Goal: Task Accomplishment & Management: Complete application form

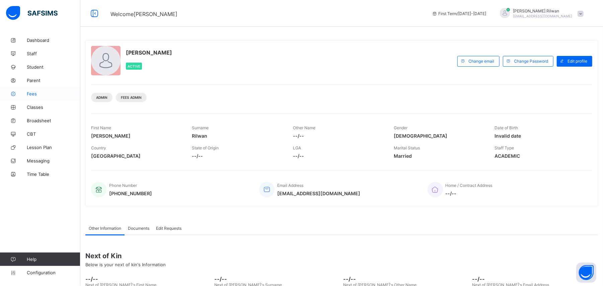
click at [53, 93] on span "Fees" at bounding box center [54, 93] width 54 height 5
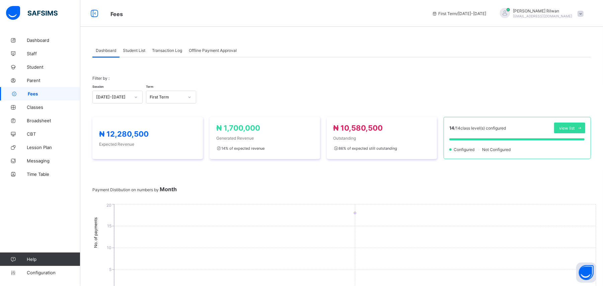
click at [136, 51] on span "Student List" at bounding box center [134, 50] width 22 height 5
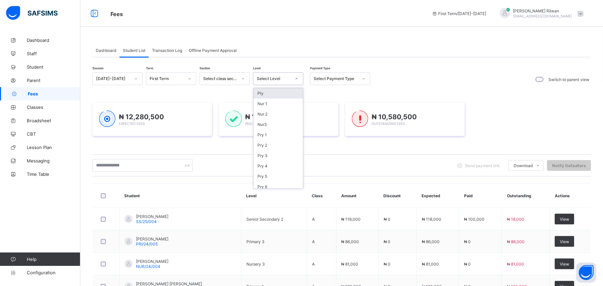
click at [295, 80] on icon at bounding box center [297, 78] width 4 height 7
click at [286, 137] on div "Pry 1" at bounding box center [278, 135] width 50 height 10
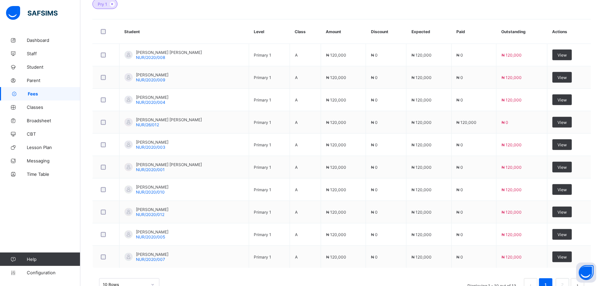
scroll to position [232, 0]
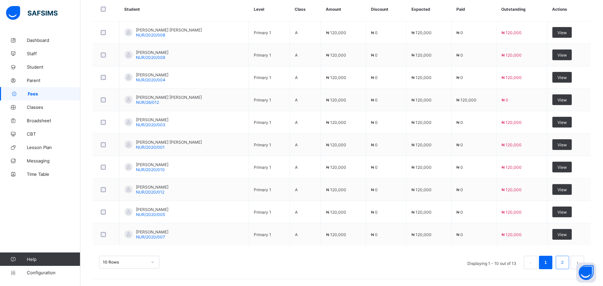
click at [564, 266] on ul "Displaying 1 - 10 out of 13 1 2" at bounding box center [523, 262] width 122 height 13
click at [564, 265] on li "2" at bounding box center [562, 262] width 13 height 13
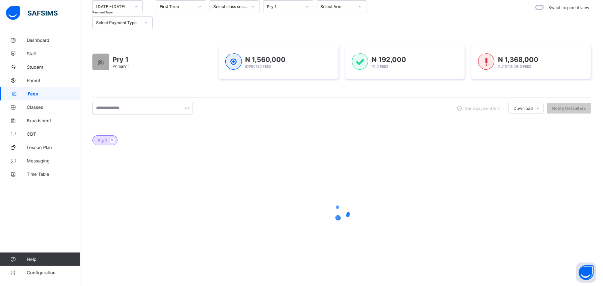
scroll to position [74, 0]
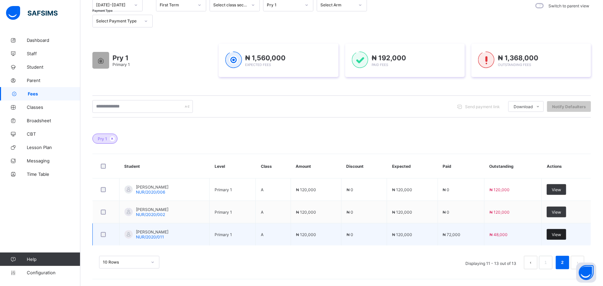
click at [565, 231] on div "View" at bounding box center [556, 234] width 19 height 11
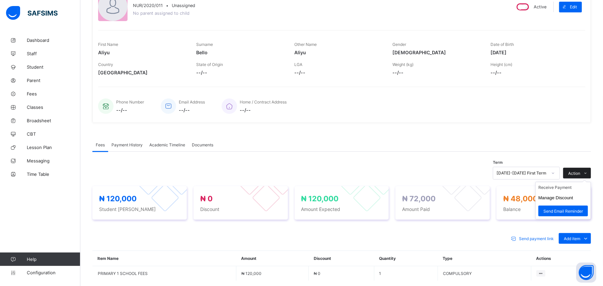
click at [588, 172] on icon at bounding box center [585, 173] width 5 height 4
click at [591, 194] on li "Manage Discount" at bounding box center [563, 198] width 55 height 10
click at [573, 198] on button "Manage Discount" at bounding box center [555, 197] width 35 height 5
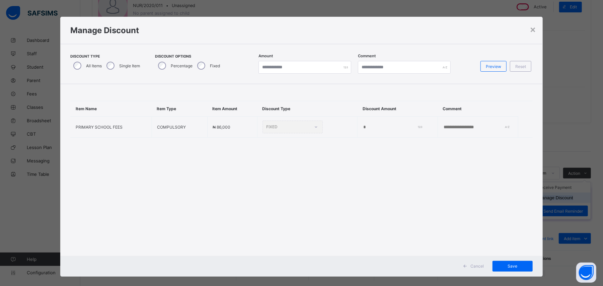
type input "*"
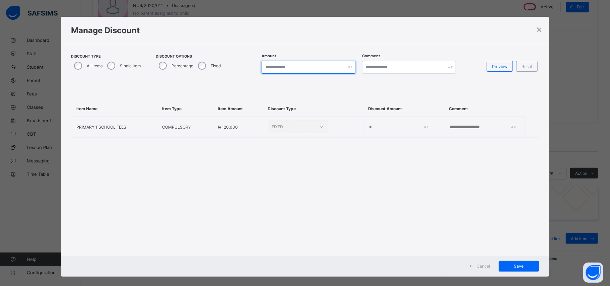
click at [292, 70] on input "*" at bounding box center [309, 67] width 94 height 13
type input "*"
type input "*****"
click at [510, 264] on span "Save" at bounding box center [519, 266] width 30 height 5
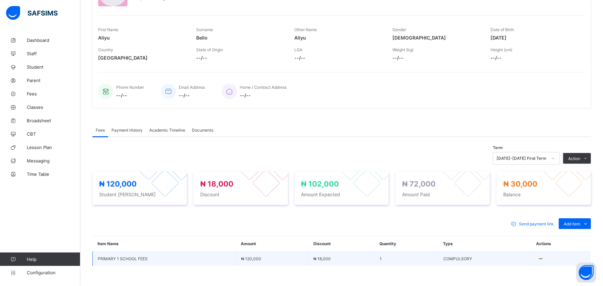
scroll to position [74, 0]
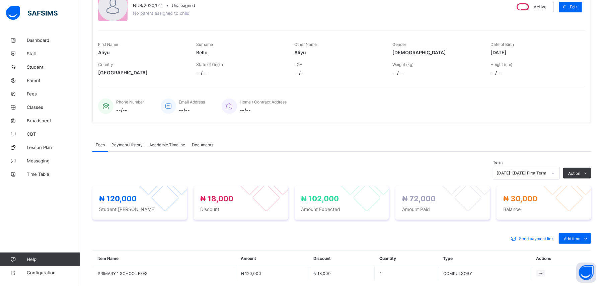
click at [133, 149] on div "Payment History" at bounding box center [127, 144] width 38 height 13
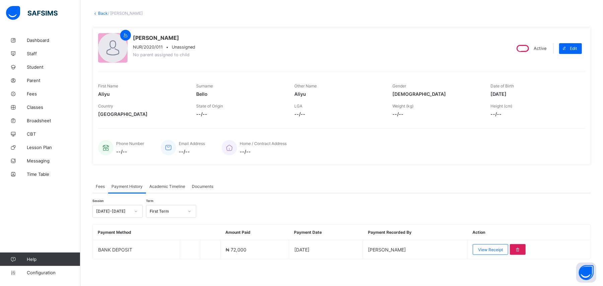
scroll to position [0, 0]
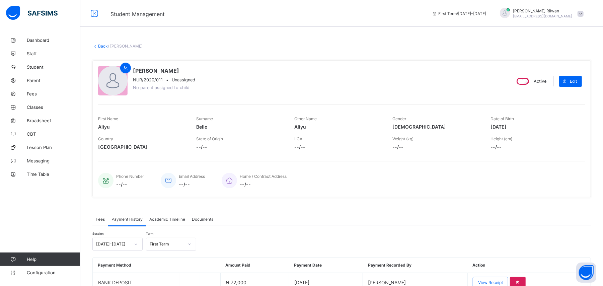
click at [102, 43] on div "× Delete Document This action would delete the document with name: from the sys…" at bounding box center [341, 175] width 523 height 285
click at [100, 45] on link "Back" at bounding box center [103, 46] width 10 height 5
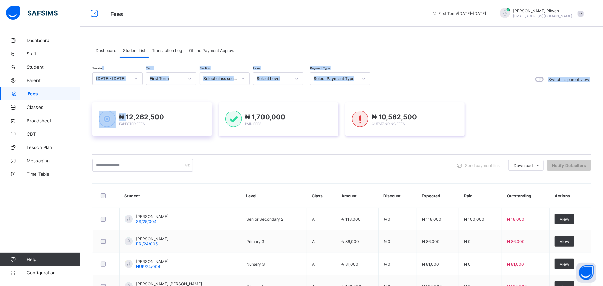
drag, startPoint x: 102, startPoint y: 74, endPoint x: 128, endPoint y: 116, distance: 49.2
click at [128, 116] on div "Session 2025-2026 Term First Term Section Select class section Level Select Lev…" at bounding box center [341, 267] width 499 height 390
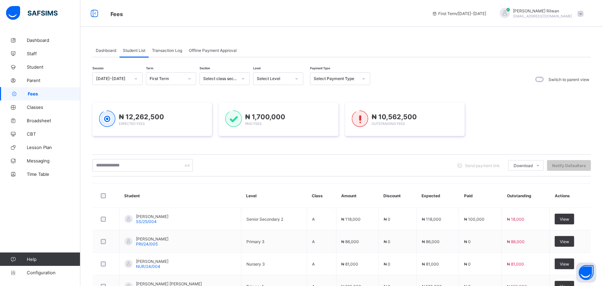
click at [295, 0] on div "Fees First Term / 2025-2026 Aisha Hajja Rilwan rilwanaisha2002@gmail.com" at bounding box center [301, 13] width 603 height 27
click at [363, 81] on icon at bounding box center [364, 78] width 4 height 7
click at [348, 117] on div "Part" at bounding box center [340, 114] width 60 height 10
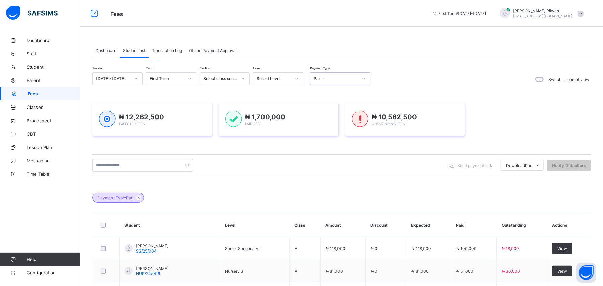
click at [295, 80] on icon at bounding box center [297, 78] width 4 height 7
click at [288, 101] on div "Nur 1" at bounding box center [278, 103] width 50 height 10
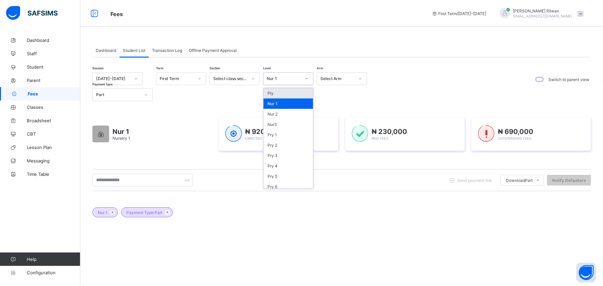
click at [305, 79] on icon at bounding box center [307, 78] width 4 height 7
click at [293, 90] on div "Ply" at bounding box center [289, 93] width 50 height 10
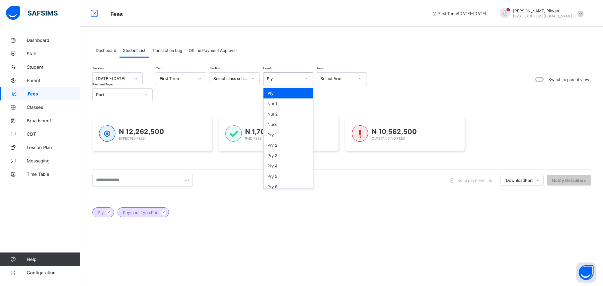
click at [307, 80] on icon at bounding box center [307, 78] width 4 height 7
click at [301, 111] on div "Nur 2" at bounding box center [289, 114] width 50 height 10
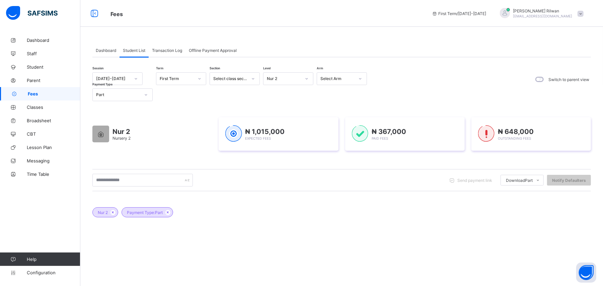
drag, startPoint x: 39, startPoint y: 105, endPoint x: 48, endPoint y: 94, distance: 13.8
click at [48, 94] on span "Fees" at bounding box center [54, 93] width 53 height 5
click at [49, 95] on span "Fees" at bounding box center [54, 93] width 53 height 5
click at [46, 104] on span "Classes" at bounding box center [54, 106] width 54 height 5
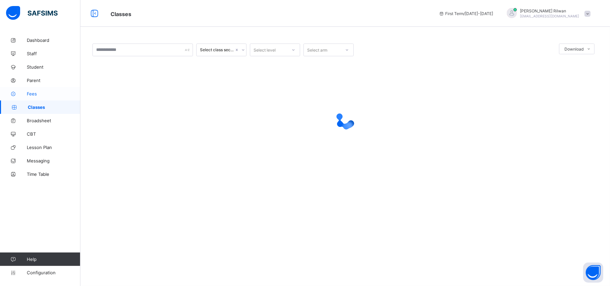
click at [45, 94] on span "Fees" at bounding box center [54, 93] width 54 height 5
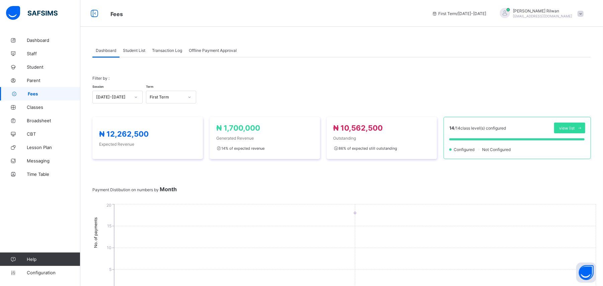
click at [144, 49] on span "Student List" at bounding box center [134, 50] width 22 height 5
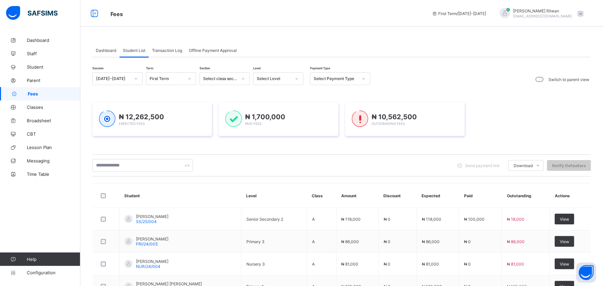
click at [300, 82] on div at bounding box center [296, 78] width 11 height 11
click at [289, 120] on div "Nur3" at bounding box center [278, 124] width 50 height 10
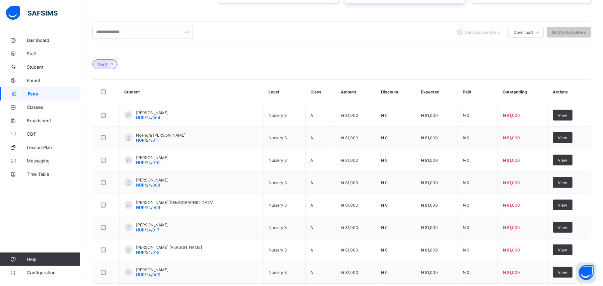
scroll to position [152, 0]
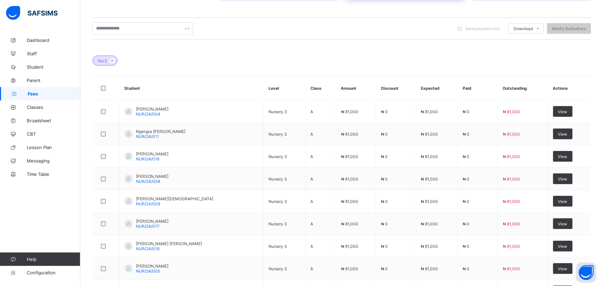
click at [305, 120] on td "A" at bounding box center [320, 111] width 31 height 22
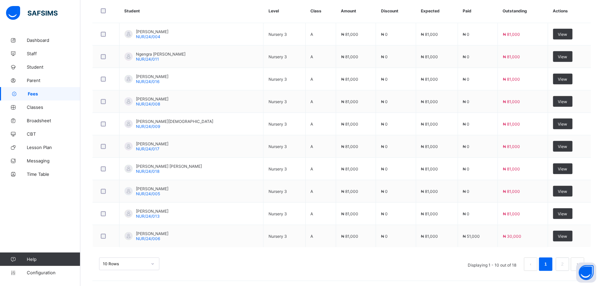
scroll to position [232, 0]
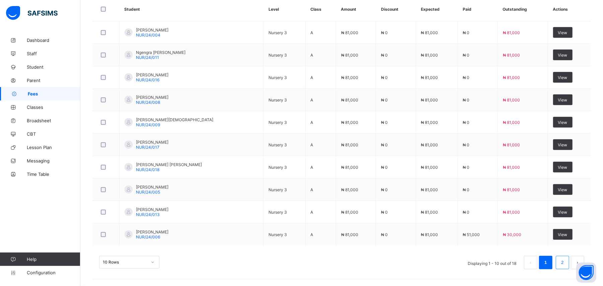
click at [564, 261] on li "2" at bounding box center [562, 262] width 13 height 13
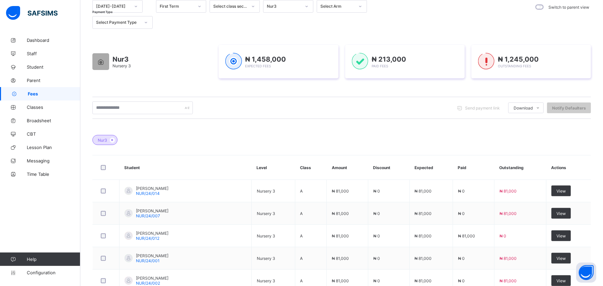
scroll to position [187, 0]
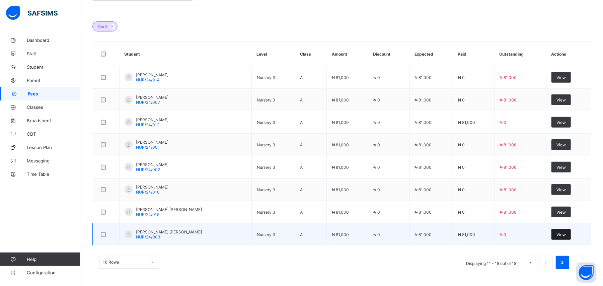
click at [564, 237] on div "View" at bounding box center [560, 234] width 19 height 11
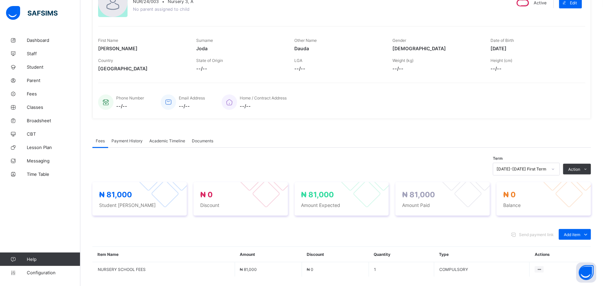
scroll to position [140, 0]
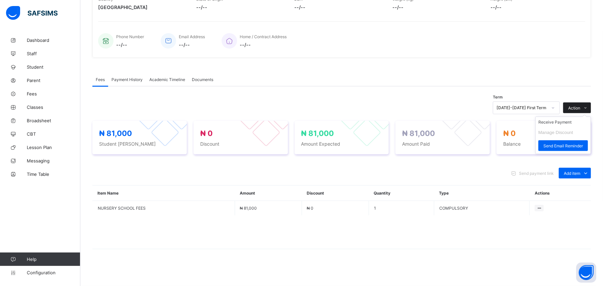
click at [591, 104] on span at bounding box center [585, 107] width 11 height 11
click at [586, 122] on li "Receive Payment" at bounding box center [563, 122] width 55 height 10
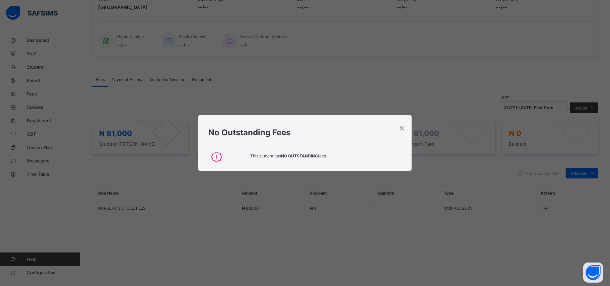
click at [549, 123] on div "× No Outstanding Fees This student has NO OUTSTANDING fees." at bounding box center [305, 143] width 610 height 286
click at [401, 132] on div "×" at bounding box center [401, 127] width 6 height 11
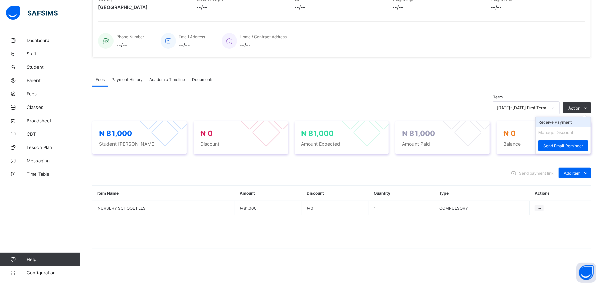
click at [576, 123] on li "Receive Payment" at bounding box center [563, 122] width 55 height 10
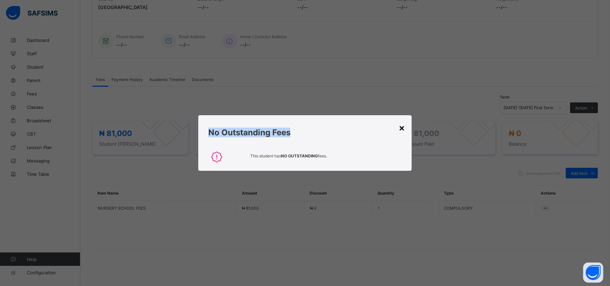
click at [405, 128] on div "× No Outstanding Fees This student has NO OUTSTANDING fees." at bounding box center [304, 142] width 213 height 55
click at [405, 128] on div "×" at bounding box center [401, 127] width 6 height 11
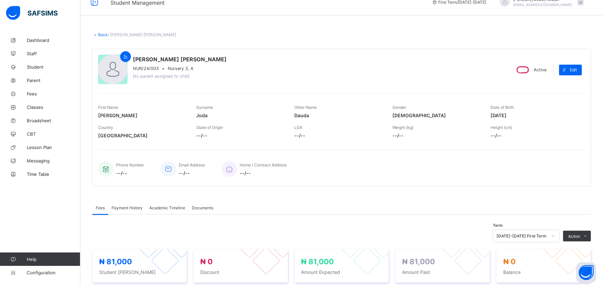
scroll to position [0, 0]
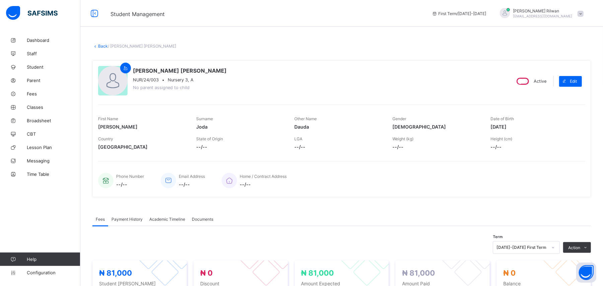
click at [102, 46] on link "Back" at bounding box center [103, 46] width 10 height 5
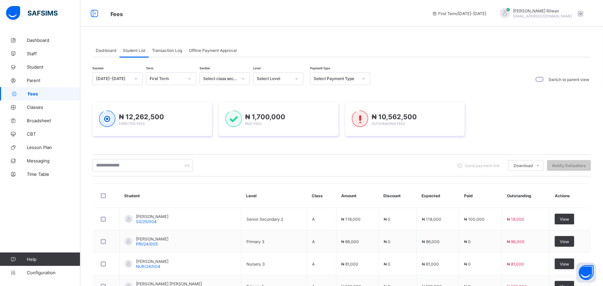
click at [298, 80] on div at bounding box center [296, 78] width 11 height 11
click at [284, 122] on div "Nur3" at bounding box center [278, 124] width 50 height 10
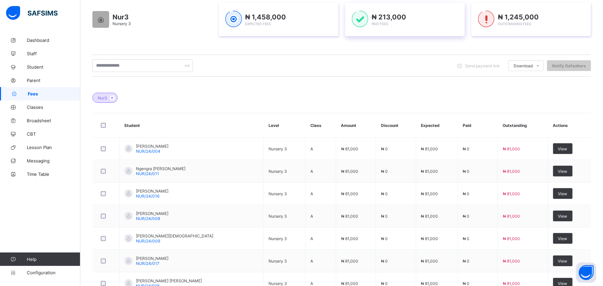
scroll to position [232, 0]
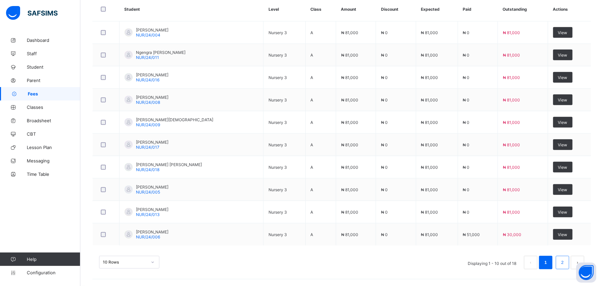
click at [566, 264] on link "2" at bounding box center [562, 262] width 6 height 9
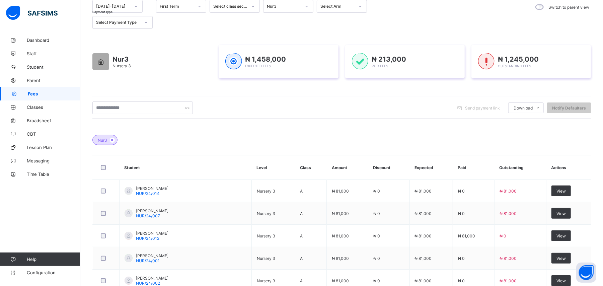
scroll to position [187, 0]
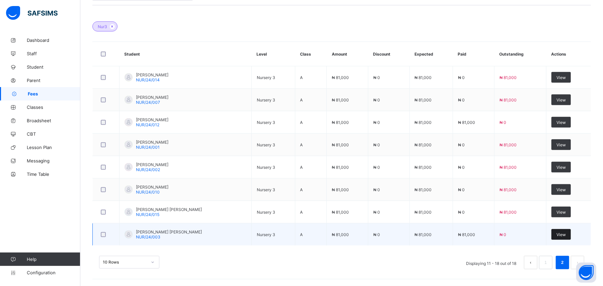
click at [567, 237] on div "View" at bounding box center [560, 234] width 19 height 11
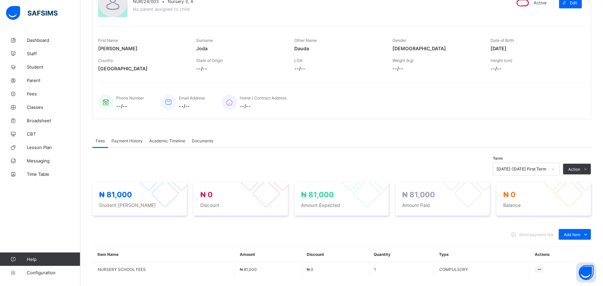
scroll to position [140, 0]
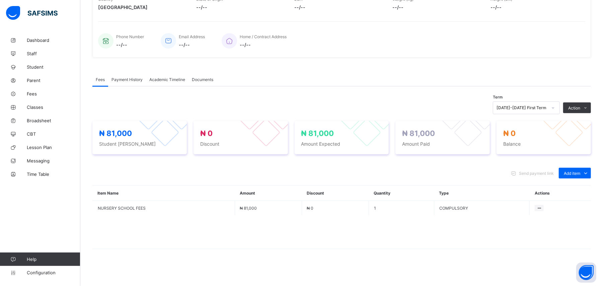
click at [120, 83] on div "Payment History" at bounding box center [127, 79] width 38 height 13
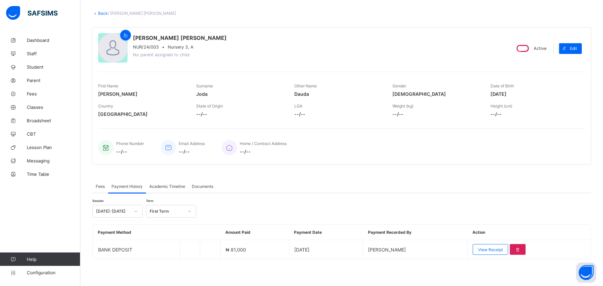
scroll to position [33, 0]
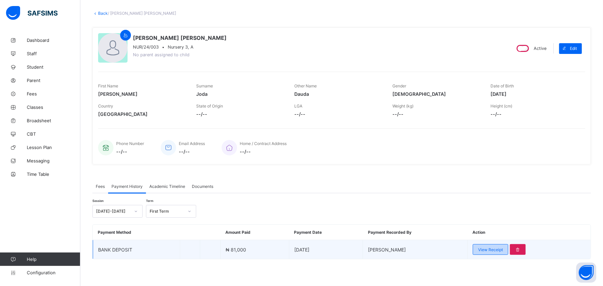
click at [503, 249] on span "View Receipt" at bounding box center [490, 249] width 25 height 5
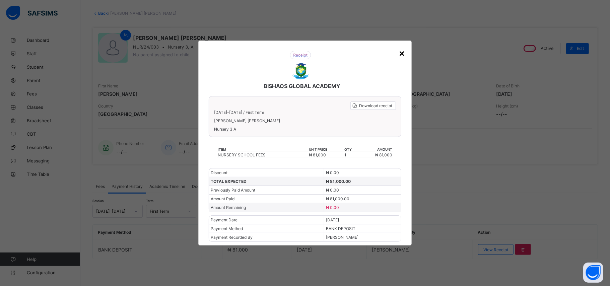
click at [403, 54] on div "×" at bounding box center [401, 52] width 6 height 11
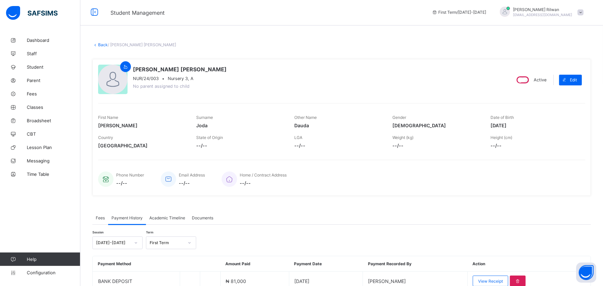
scroll to position [0, 0]
click at [101, 44] on link "Back" at bounding box center [103, 46] width 10 height 5
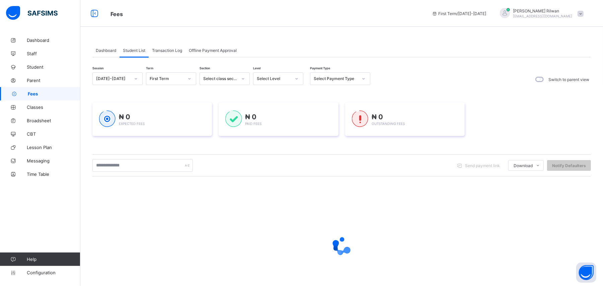
click at [295, 78] on icon at bounding box center [297, 78] width 4 height 7
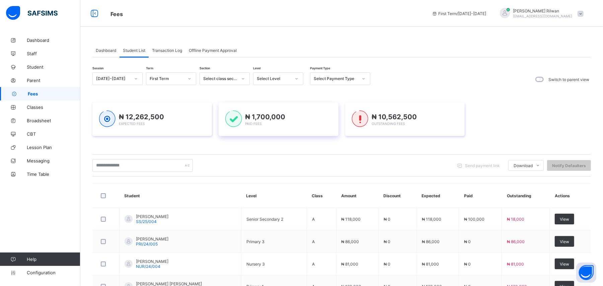
drag, startPoint x: 291, startPoint y: 102, endPoint x: 281, endPoint y: 104, distance: 10.0
click at [280, 104] on div "₦ 1,700,000 Paid Fees" at bounding box center [279, 118] width 120 height 33
click at [362, 45] on div "Dashboard Student List Transaction Log Offline Payment Approval Student List Mo…" at bounding box center [341, 252] width 523 height 439
click at [297, 78] on icon at bounding box center [297, 78] width 4 height 7
click at [286, 102] on div "Nur 1" at bounding box center [278, 103] width 50 height 10
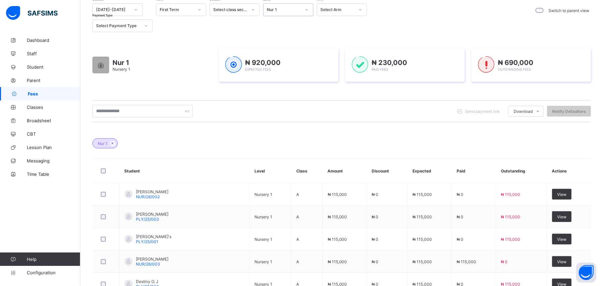
scroll to position [65, 0]
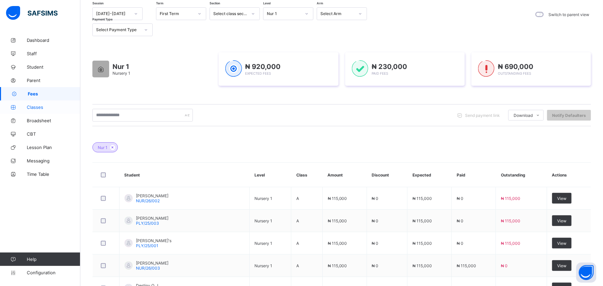
click at [59, 108] on span "Classes" at bounding box center [54, 106] width 54 height 5
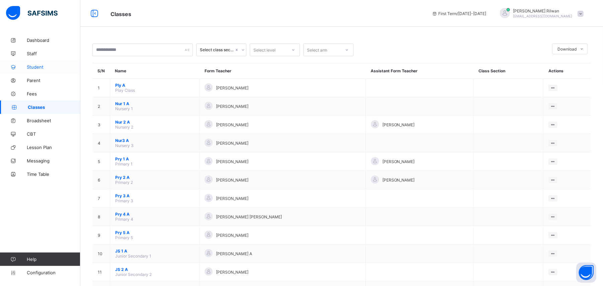
click at [51, 65] on span "Student" at bounding box center [54, 66] width 54 height 5
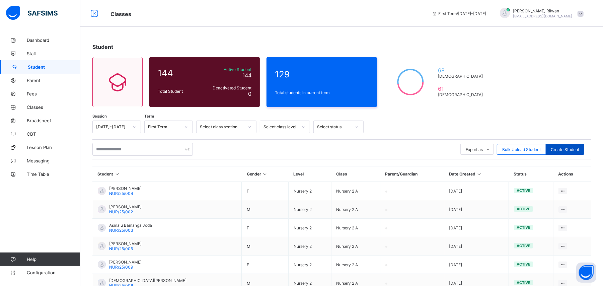
click at [578, 149] on span "Create Student" at bounding box center [565, 149] width 28 height 5
select select "**"
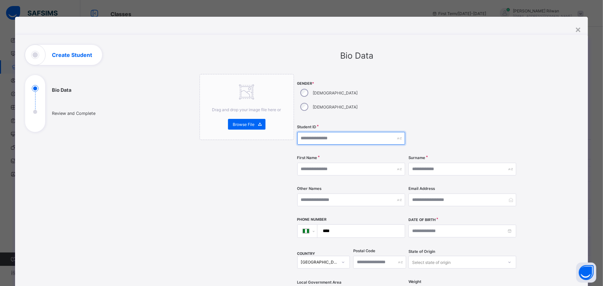
click at [321, 132] on input "text" at bounding box center [351, 138] width 108 height 13
type input "*********"
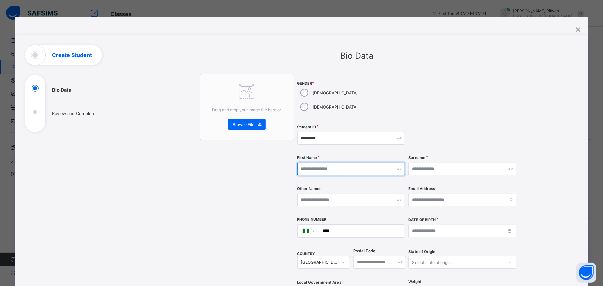
click at [316, 163] on input "text" at bounding box center [351, 169] width 108 height 13
type input "****"
click at [416, 155] on div "Surname" at bounding box center [463, 168] width 108 height 27
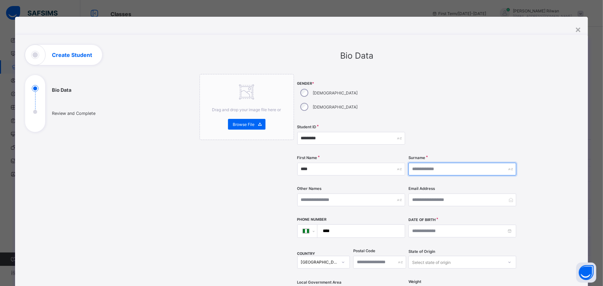
click at [416, 163] on input "text" at bounding box center [463, 169] width 108 height 13
type input "*******"
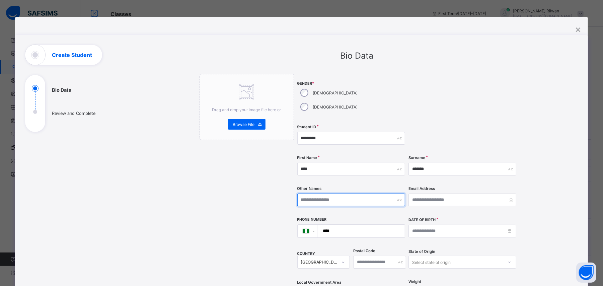
click at [339, 194] on input "text" at bounding box center [351, 200] width 108 height 13
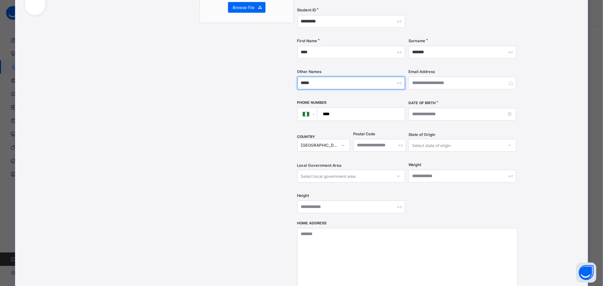
scroll to position [104, 0]
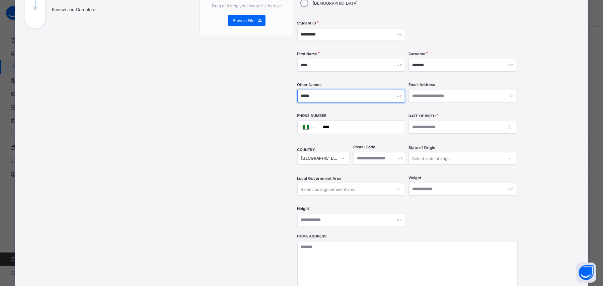
type input "*****"
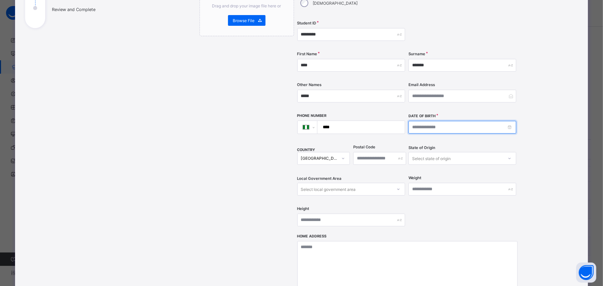
drag, startPoint x: 440, startPoint y: 117, endPoint x: 419, endPoint y: 116, distance: 20.4
click at [419, 121] on input at bounding box center [463, 127] width 108 height 13
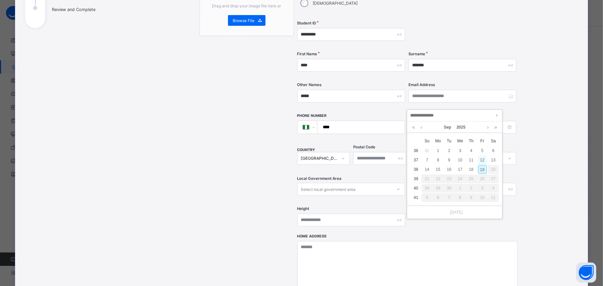
click at [484, 162] on div "12" at bounding box center [482, 160] width 9 height 9
type input "**********"
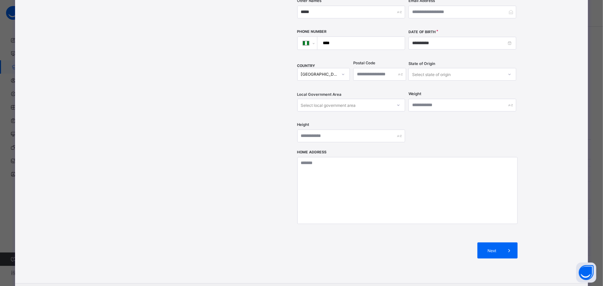
scroll to position [219, 0]
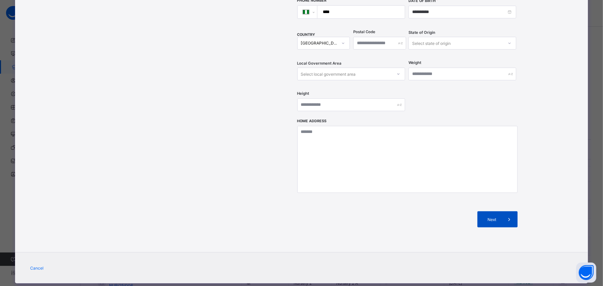
click at [490, 217] on span "Next" at bounding box center [492, 219] width 19 height 5
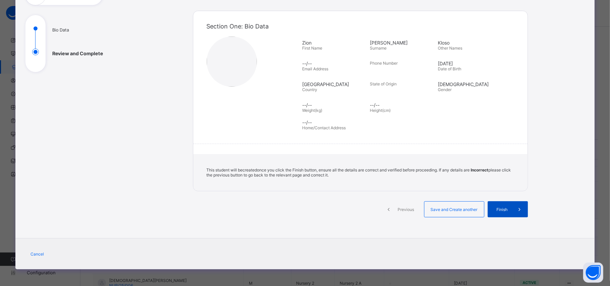
click at [503, 208] on span "Finish" at bounding box center [502, 209] width 19 height 5
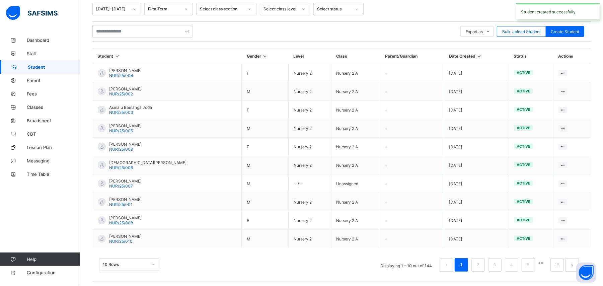
scroll to position [119, 0]
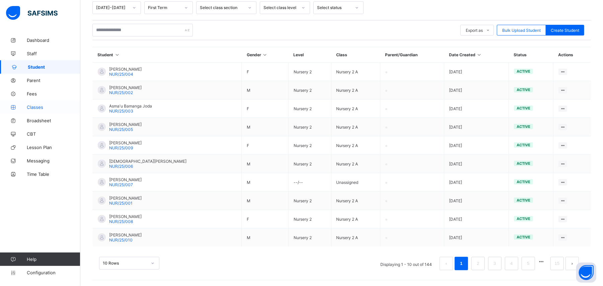
click at [39, 106] on span "Classes" at bounding box center [54, 106] width 54 height 5
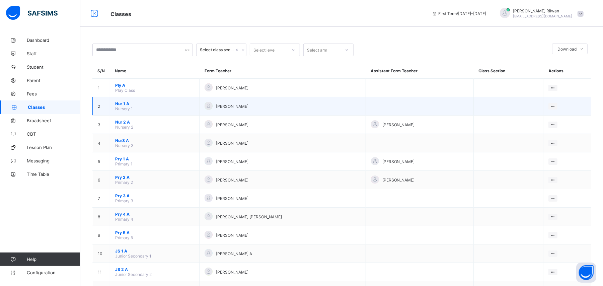
click at [121, 104] on span "Nur 1 A" at bounding box center [154, 103] width 79 height 5
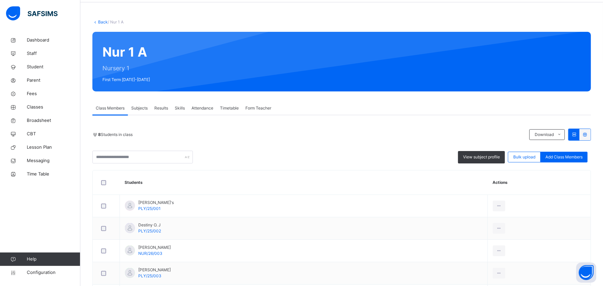
scroll to position [151, 0]
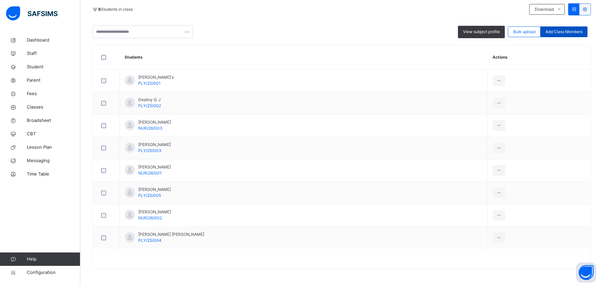
click at [584, 26] on div "Add Class Members" at bounding box center [563, 31] width 47 height 11
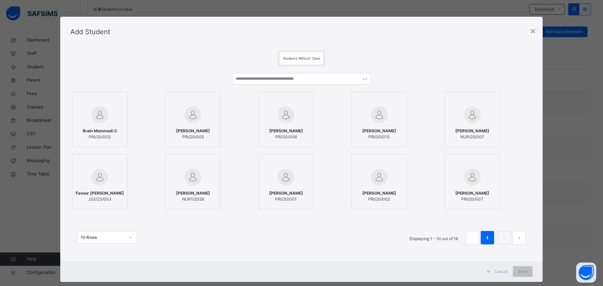
click at [205, 183] on div at bounding box center [193, 176] width 48 height 19
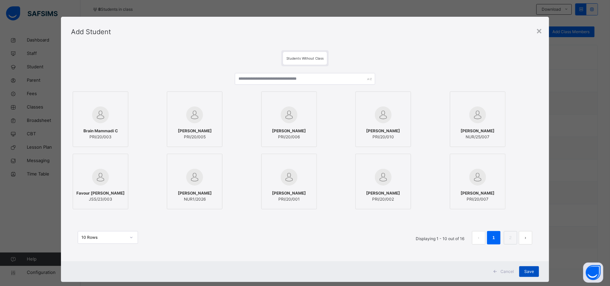
click at [529, 274] on span "Save" at bounding box center [529, 272] width 10 height 6
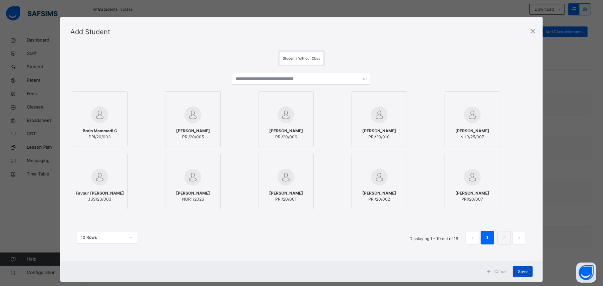
click at [529, 274] on div "Save" at bounding box center [523, 271] width 20 height 11
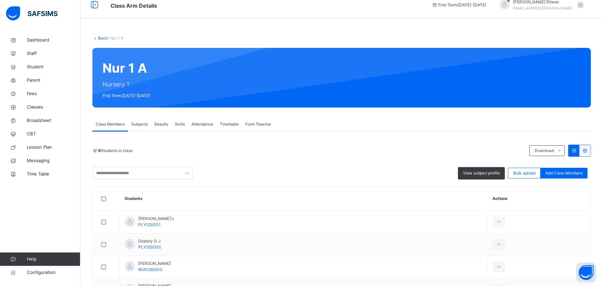
scroll to position [0, 0]
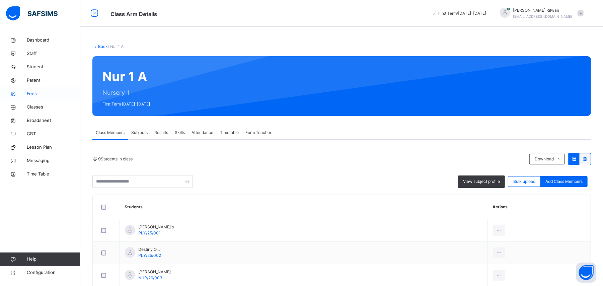
click at [42, 92] on span "Fees" at bounding box center [54, 93] width 54 height 7
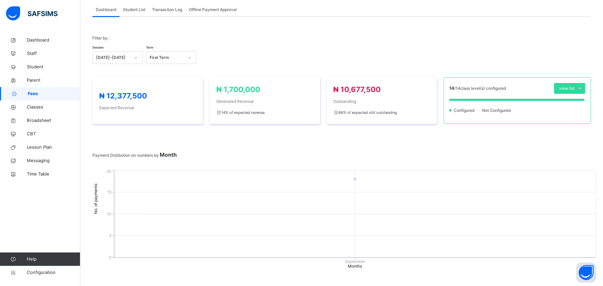
scroll to position [30, 0]
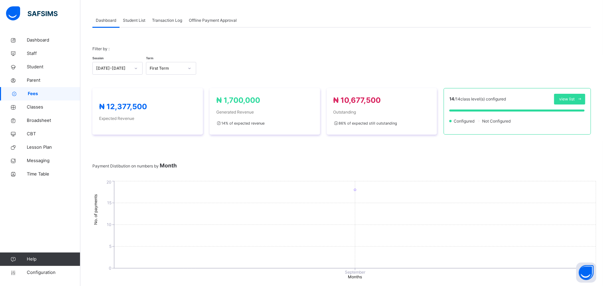
click at [135, 23] on span "Student List" at bounding box center [134, 20] width 22 height 6
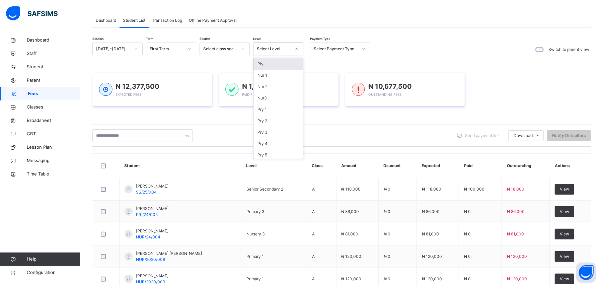
click at [295, 49] on icon at bounding box center [297, 49] width 4 height 7
click at [288, 71] on div "Nur 1" at bounding box center [278, 75] width 50 height 11
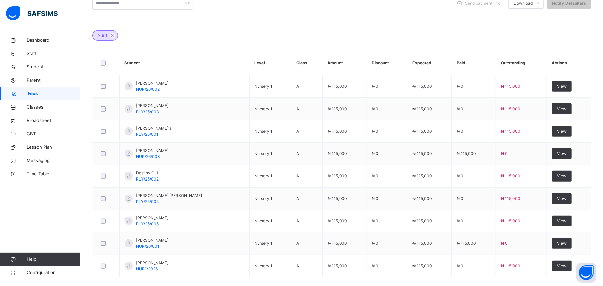
scroll to position [210, 0]
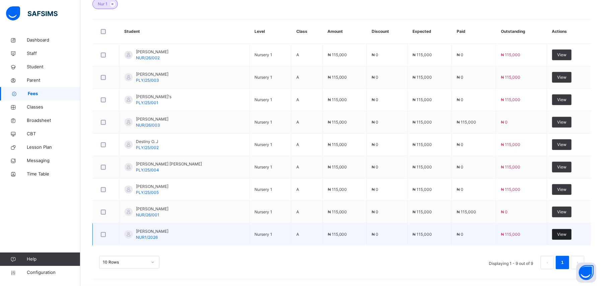
click at [567, 230] on div "View" at bounding box center [561, 234] width 19 height 11
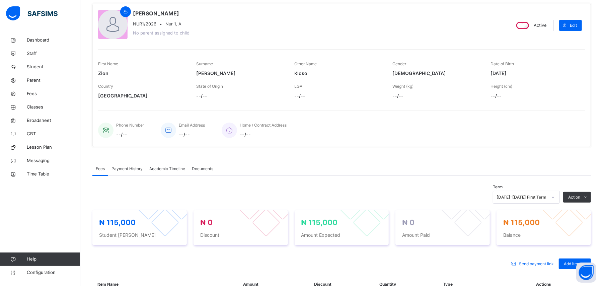
scroll to position [151, 0]
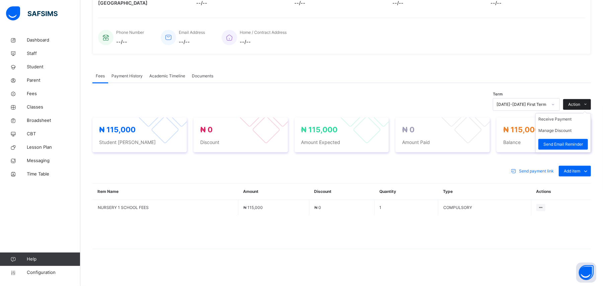
click at [588, 102] on icon at bounding box center [585, 104] width 5 height 5
click at [575, 121] on li "Receive Payment" at bounding box center [563, 119] width 55 height 11
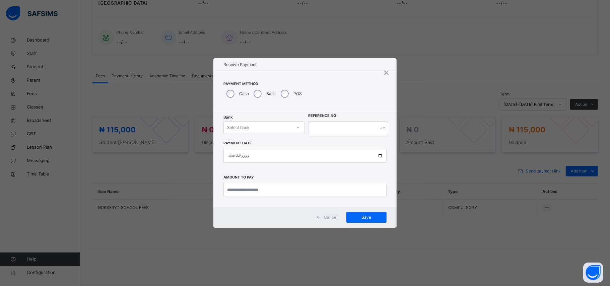
click at [254, 125] on div "Select bank" at bounding box center [258, 128] width 68 height 10
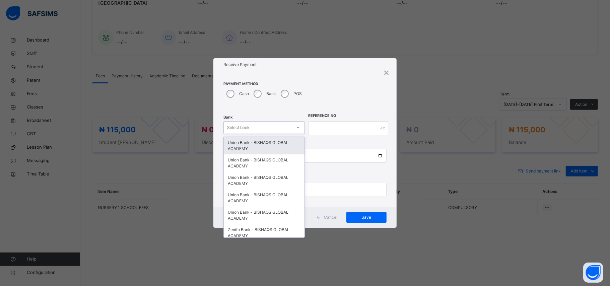
click at [254, 141] on div "Union Bank - BISHAQS GLOBAL ACADEMY" at bounding box center [264, 145] width 81 height 17
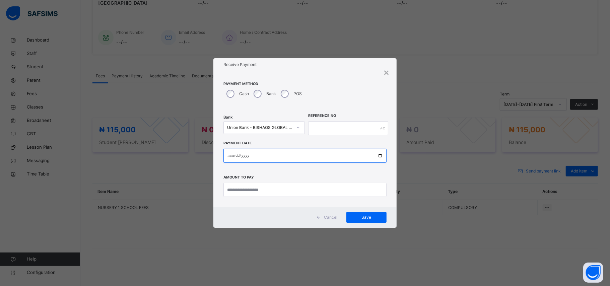
click at [231, 153] on input "date" at bounding box center [304, 156] width 163 height 14
click at [245, 157] on input "date" at bounding box center [304, 156] width 163 height 14
type input "**********"
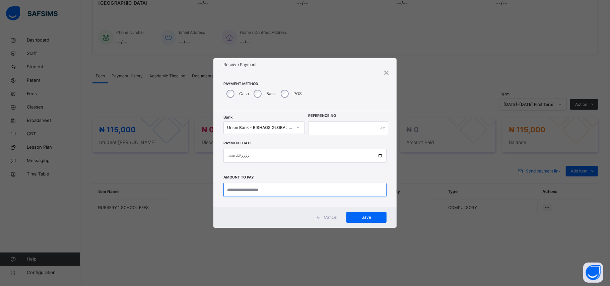
click at [277, 192] on input "currency" at bounding box center [304, 190] width 163 height 14
type input "*********"
click at [324, 131] on input "text" at bounding box center [348, 128] width 80 height 14
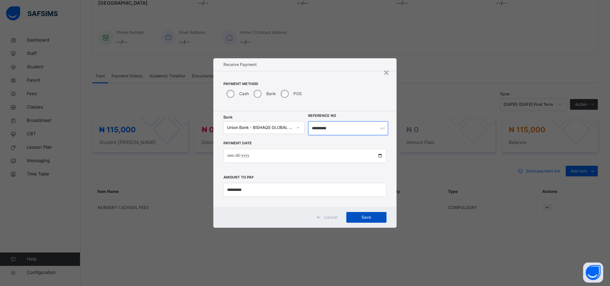
type input "*********"
click at [366, 219] on span "Save" at bounding box center [366, 217] width 30 height 6
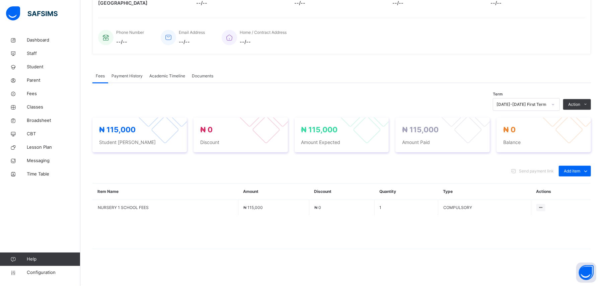
click at [121, 75] on span "Payment History" at bounding box center [127, 76] width 31 height 6
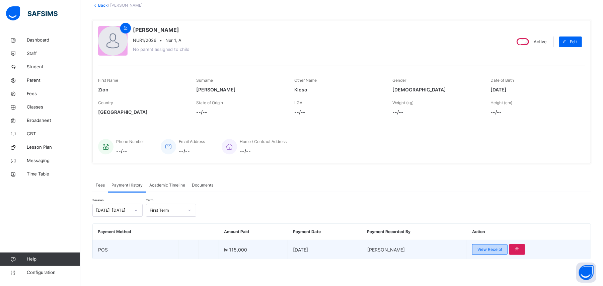
click at [493, 249] on span "View Receipt" at bounding box center [489, 249] width 25 height 6
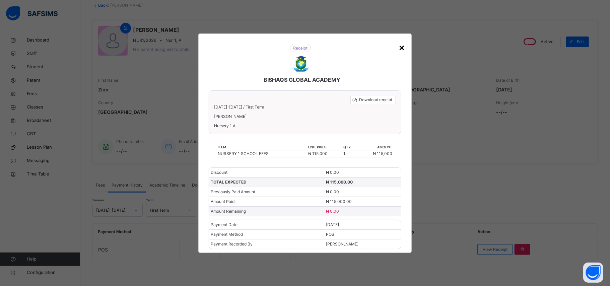
click at [403, 44] on div "×" at bounding box center [401, 47] width 6 height 14
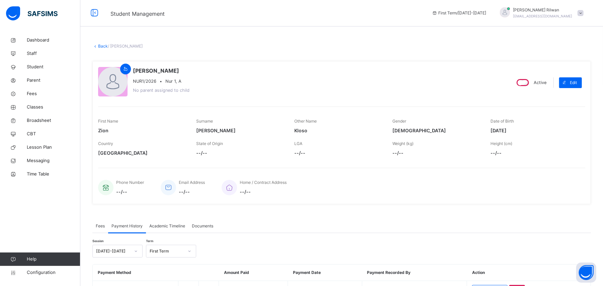
scroll to position [0, 0]
drag, startPoint x: 97, startPoint y: 60, endPoint x: 101, endPoint y: 49, distance: 11.4
click at [101, 49] on div "× Delete Document This action would delete the document with name: from the sys…" at bounding box center [341, 180] width 523 height 294
click at [189, 46] on div "Back / Zion Vincent Kloso" at bounding box center [341, 47] width 499 height 6
click at [101, 46] on link "Back" at bounding box center [103, 46] width 10 height 5
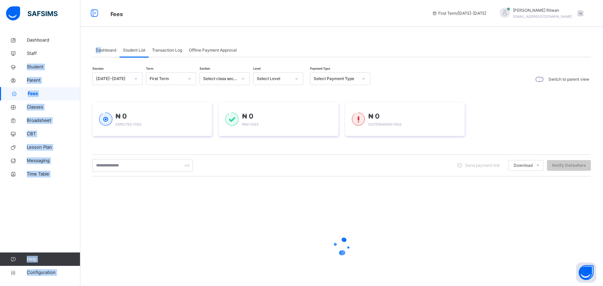
drag, startPoint x: 101, startPoint y: 46, endPoint x: 138, endPoint y: 26, distance: 42.1
click at [138, 26] on div "Fees First Term / 2025-2026 Aisha Hajja Rilwan rilwanaisha2002@gmail.com Dashbo…" at bounding box center [301, 160] width 603 height 320
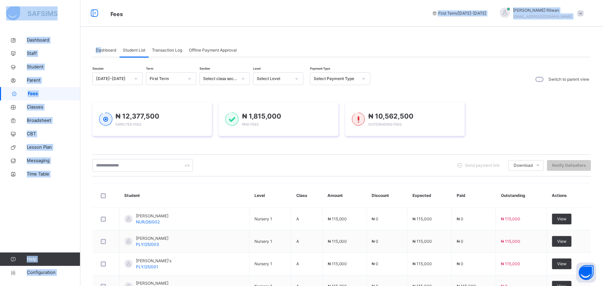
click at [282, 11] on span "Fees" at bounding box center [265, 13] width 311 height 11
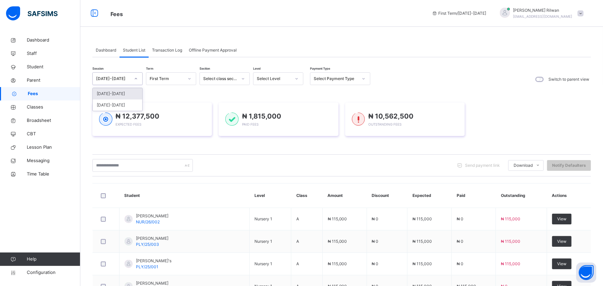
click at [122, 73] on div "[DATE]-[DATE]" at bounding box center [117, 78] width 50 height 13
click at [362, 78] on icon at bounding box center [364, 78] width 4 height 7
click at [356, 91] on div "Full" at bounding box center [340, 93] width 60 height 11
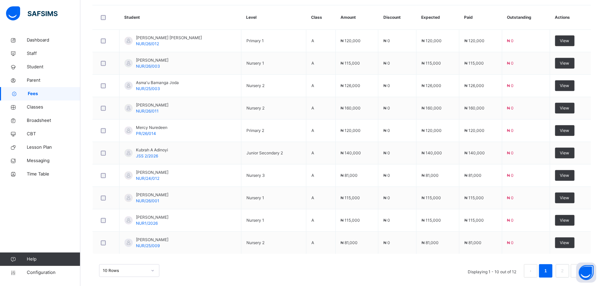
scroll to position [217, 0]
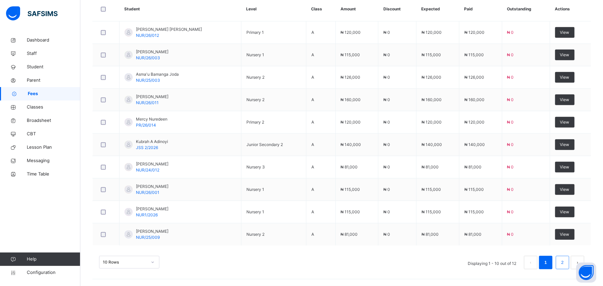
click at [569, 260] on li "2" at bounding box center [562, 262] width 13 height 13
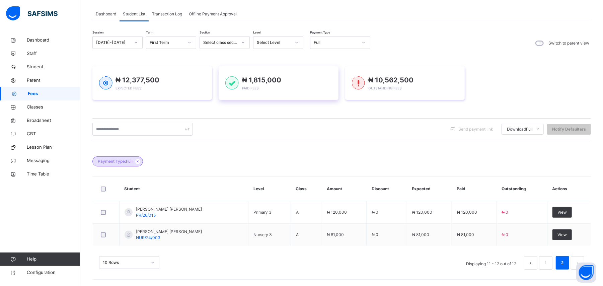
scroll to position [37, 0]
click at [383, 98] on div "₦ 10,562,500 Outstanding Fees" at bounding box center [405, 82] width 120 height 33
click at [554, 270] on div "10 Rows Displaying 11 - 12 out of 12 1 2" at bounding box center [341, 258] width 499 height 33
click at [549, 267] on link "1" at bounding box center [545, 262] width 6 height 9
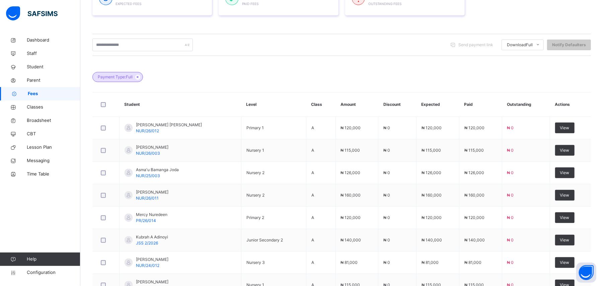
scroll to position [51, 0]
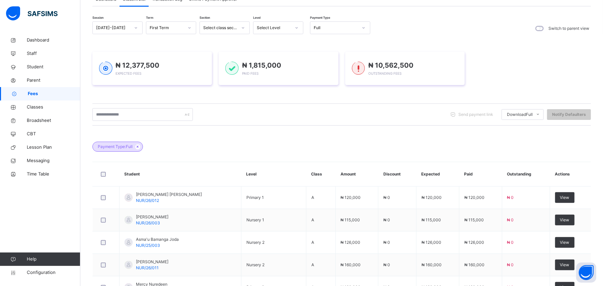
click at [362, 28] on icon at bounding box center [364, 27] width 4 height 7
click at [349, 62] on div "Part" at bounding box center [340, 65] width 60 height 11
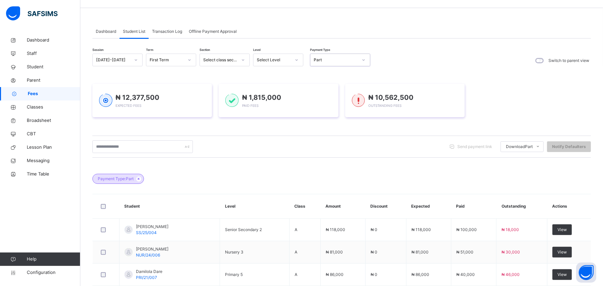
scroll to position [0, 0]
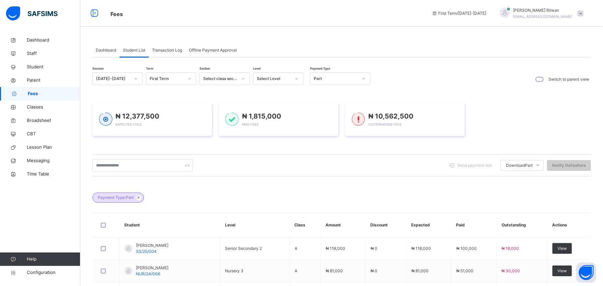
click at [106, 49] on span "Dashboard" at bounding box center [106, 50] width 20 height 6
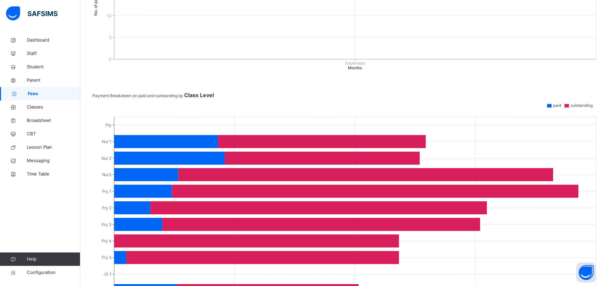
scroll to position [346, 0]
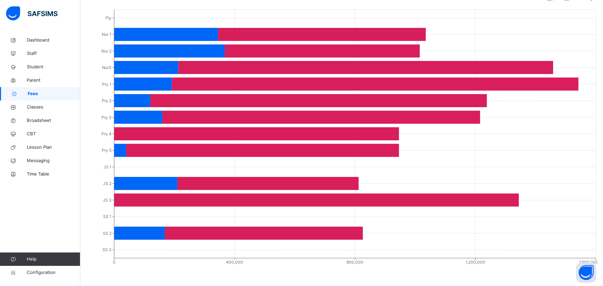
click at [188, 267] on icon "Ply Nur 1 Nur 2 Nur3 Pry 1 Pry 2 Pry 3 Pry 4 Pry 5 JS 1 JS 2 JS 3 SS 1 SS 2 SS …" at bounding box center [344, 136] width 505 height 268
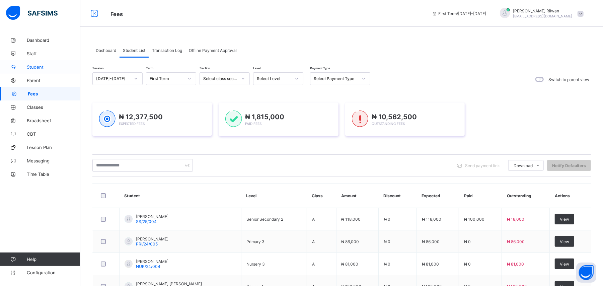
click at [47, 72] on link "Student" at bounding box center [40, 66] width 80 height 13
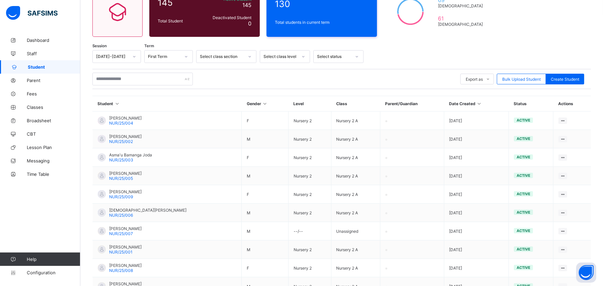
scroll to position [74, 0]
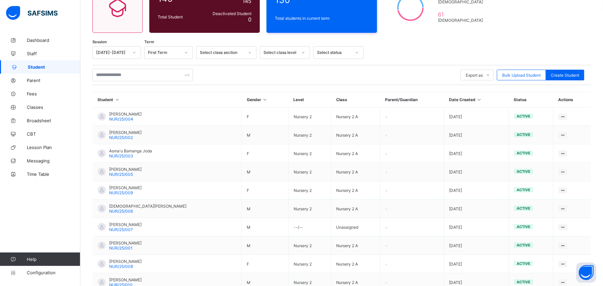
click at [303, 51] on icon at bounding box center [303, 52] width 4 height 7
click at [290, 136] on div "JS 2" at bounding box center [285, 138] width 50 height 10
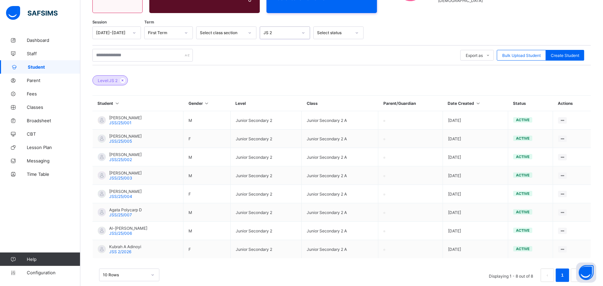
scroll to position [106, 0]
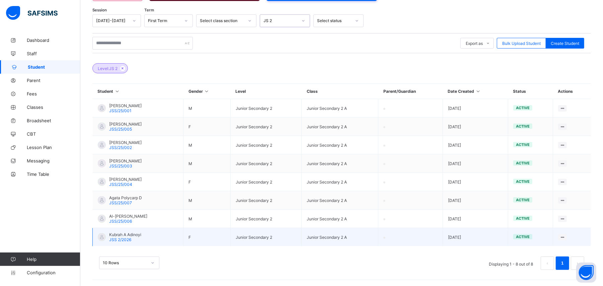
click at [125, 234] on span "Kubrah A Adinoyi" at bounding box center [125, 234] width 32 height 5
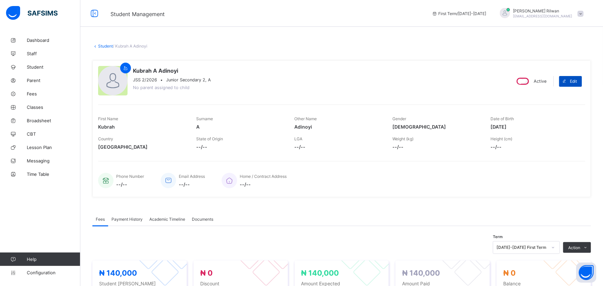
click at [577, 82] on span "Edit" at bounding box center [573, 81] width 7 height 5
select select "**"
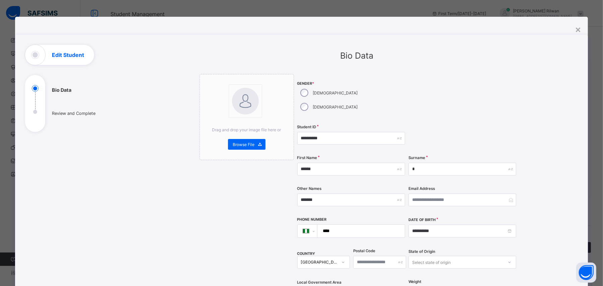
click at [342, 225] on input "****" at bounding box center [360, 231] width 82 height 13
type input "**********"
click at [432, 225] on input "**********" at bounding box center [463, 231] width 108 height 13
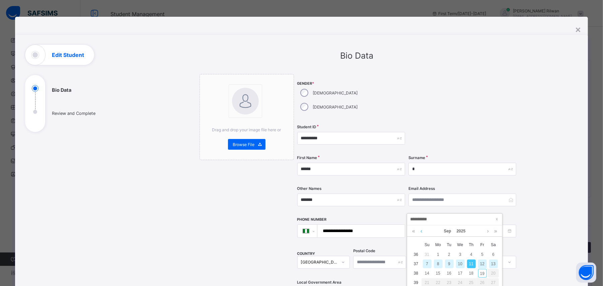
click at [420, 231] on link at bounding box center [421, 230] width 5 height 11
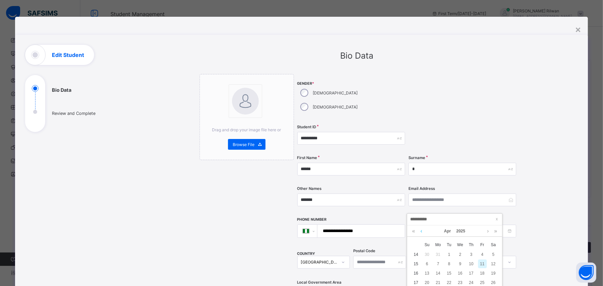
click at [420, 231] on link at bounding box center [421, 230] width 5 height 11
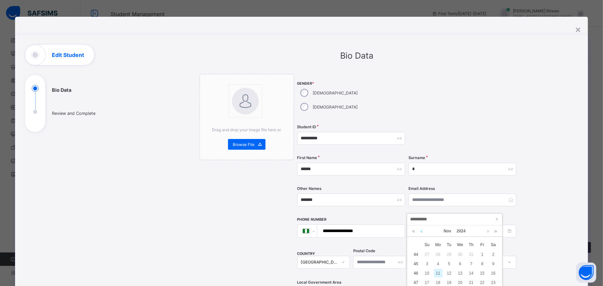
click at [420, 231] on link at bounding box center [421, 230] width 5 height 11
click at [421, 216] on input "**********" at bounding box center [454, 219] width 91 height 7
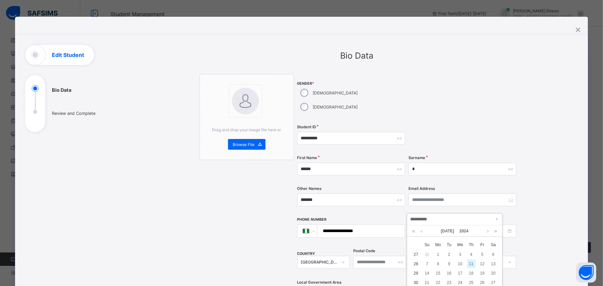
click at [422, 219] on input "**********" at bounding box center [454, 219] width 91 height 7
click at [423, 229] on link at bounding box center [421, 230] width 5 height 11
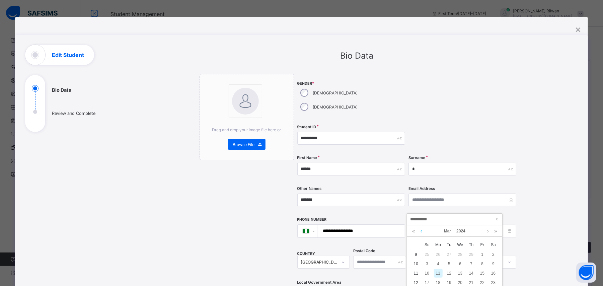
click at [423, 229] on link at bounding box center [421, 230] width 5 height 11
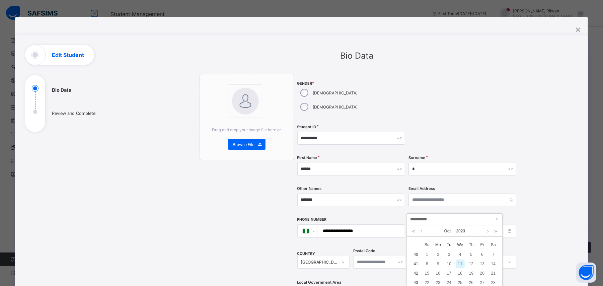
click at [423, 229] on link at bounding box center [421, 230] width 5 height 11
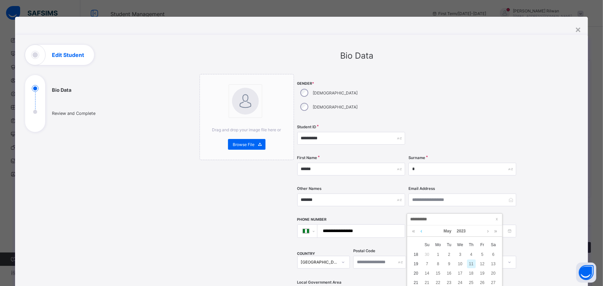
click at [423, 229] on link at bounding box center [421, 230] width 5 height 11
click at [414, 231] on link at bounding box center [414, 230] width 6 height 11
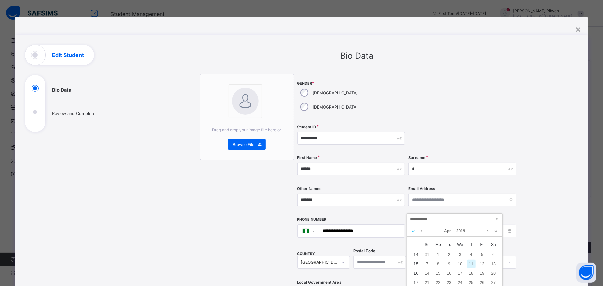
click at [414, 231] on link at bounding box center [414, 230] width 6 height 11
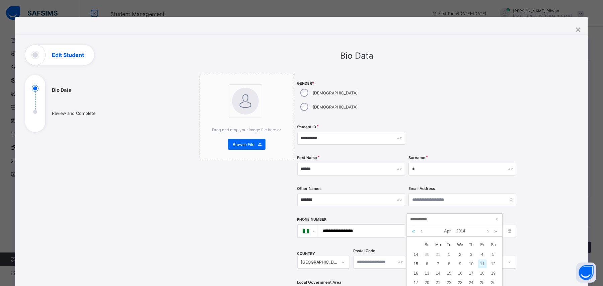
click at [414, 231] on link at bounding box center [414, 230] width 6 height 11
click at [420, 233] on link at bounding box center [421, 230] width 5 height 11
click at [481, 273] on div "16" at bounding box center [482, 273] width 9 height 9
type input "**********"
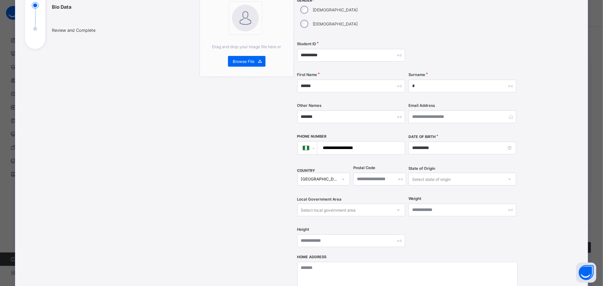
scroll to position [83, 0]
click at [421, 172] on div "Select state of origin" at bounding box center [431, 178] width 39 height 13
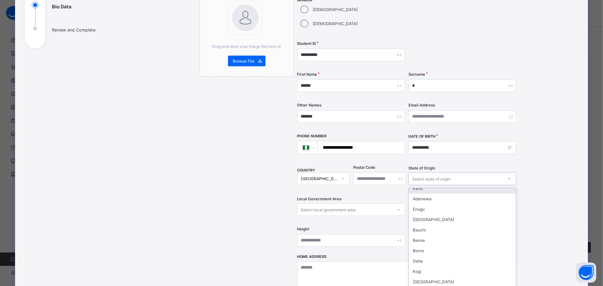
scroll to position [259, 0]
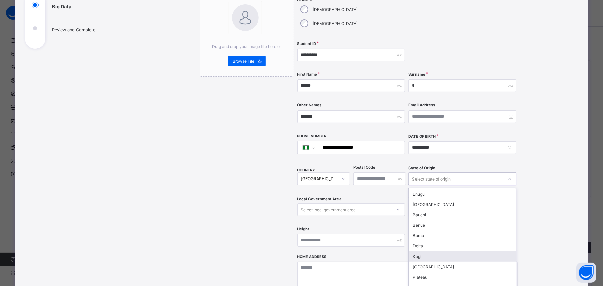
click at [434, 251] on div "Kogi" at bounding box center [462, 256] width 107 height 10
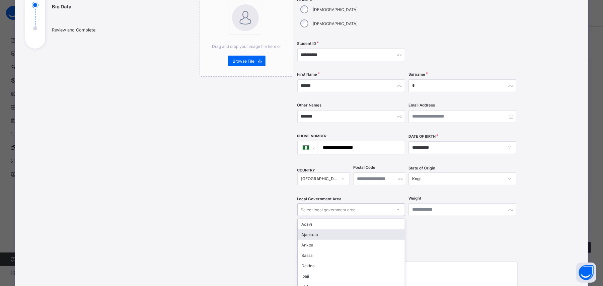
click at [367, 203] on div "option [PERSON_NAME] focused, 2 of 21. 21 results available. Use Up and Down to…" at bounding box center [351, 209] width 108 height 13
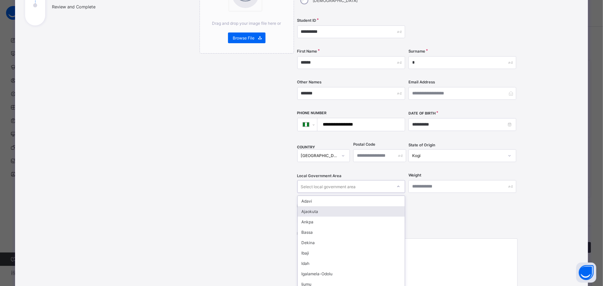
type input "*"
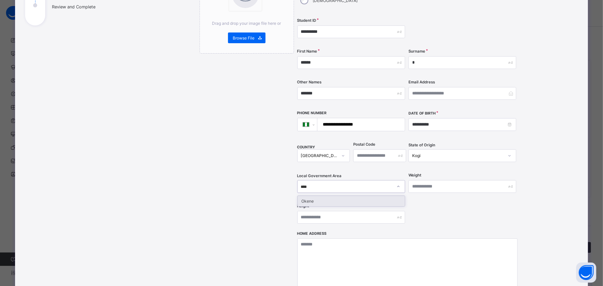
type input "*****"
click at [374, 196] on div "Okene" at bounding box center [351, 201] width 107 height 10
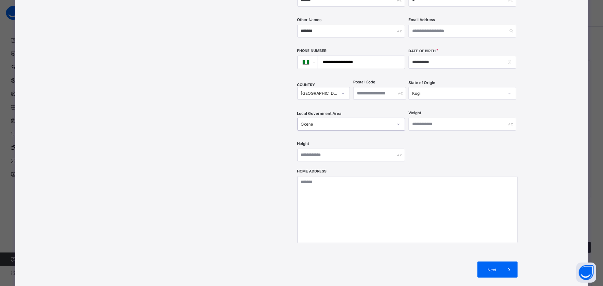
scroll to position [172, 0]
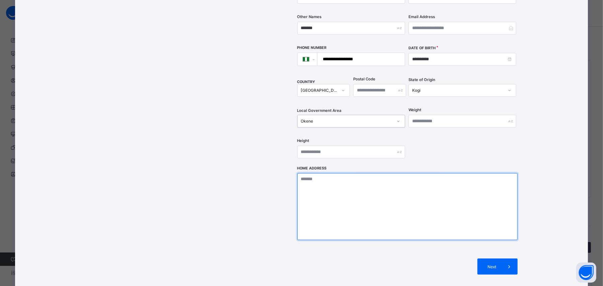
click at [307, 173] on textarea at bounding box center [407, 206] width 220 height 67
click at [388, 173] on textarea "**********" at bounding box center [407, 206] width 220 height 67
click at [390, 173] on textarea "**********" at bounding box center [407, 206] width 220 height 67
click at [409, 173] on textarea "**********" at bounding box center [407, 206] width 220 height 67
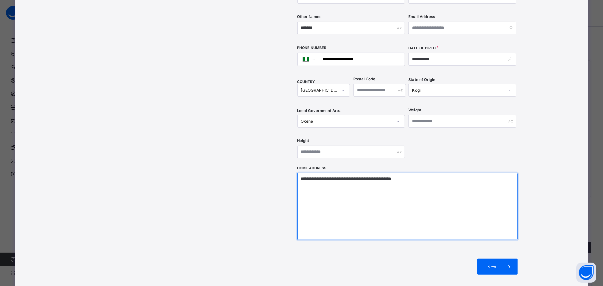
click at [418, 173] on textarea "**********" at bounding box center [407, 206] width 220 height 67
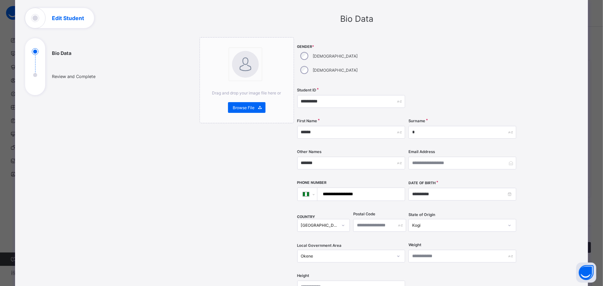
scroll to position [31, 0]
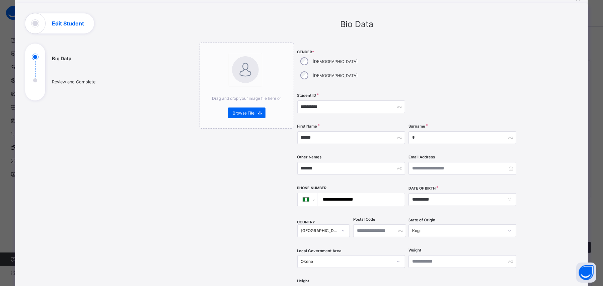
type textarea "**********"
click at [234, 82] on img at bounding box center [245, 69] width 27 height 27
click at [241, 83] on div at bounding box center [245, 70] width 30 height 30
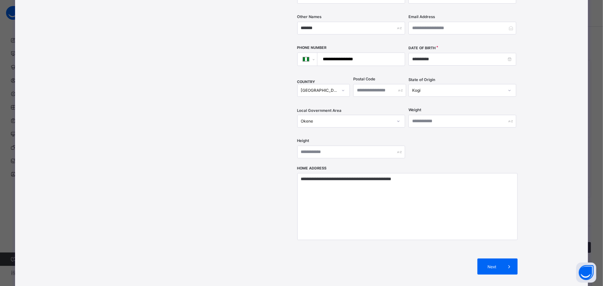
scroll to position [201, 0]
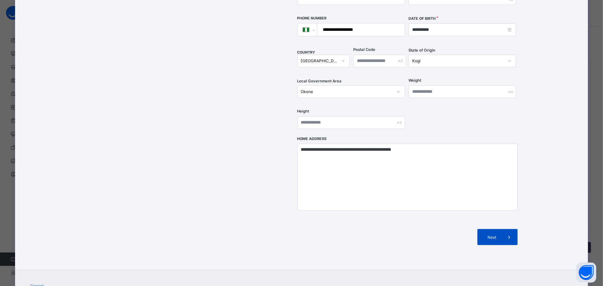
click at [499, 229] on div "Next" at bounding box center [497, 237] width 40 height 16
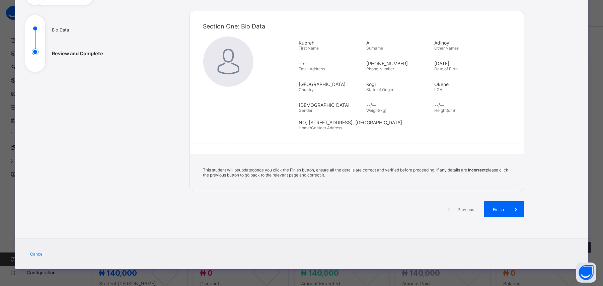
scroll to position [60, 0]
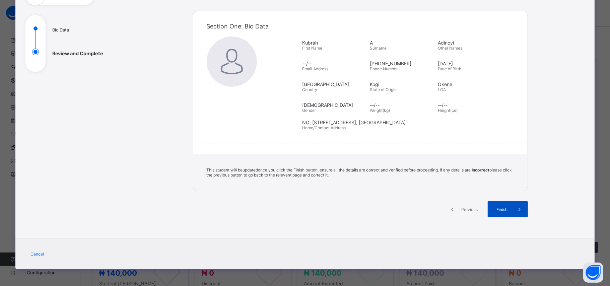
click at [500, 210] on span "Finish" at bounding box center [502, 209] width 19 height 5
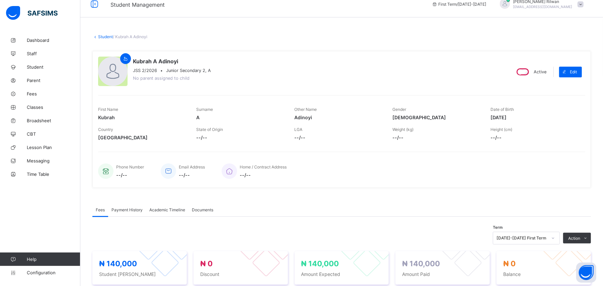
scroll to position [0, 0]
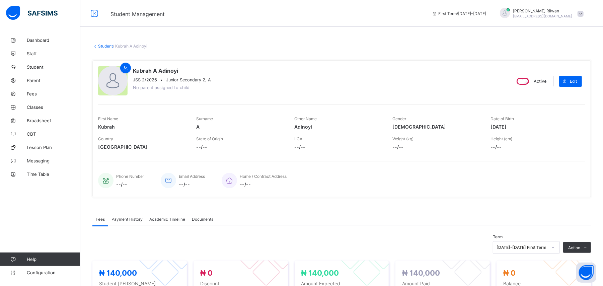
click at [104, 42] on div "× Delete Document This action would delete the document with name: from the sys…" at bounding box center [341, 236] width 523 height 407
click at [50, 71] on link "Student" at bounding box center [40, 66] width 80 height 13
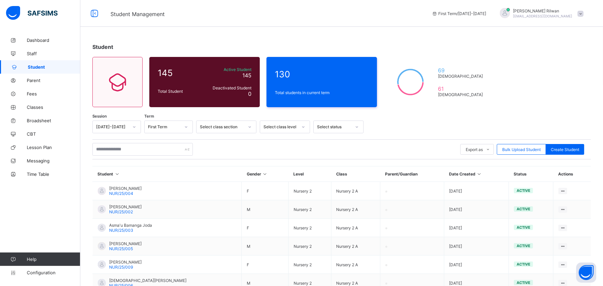
click at [303, 127] on icon at bounding box center [303, 127] width 4 height 7
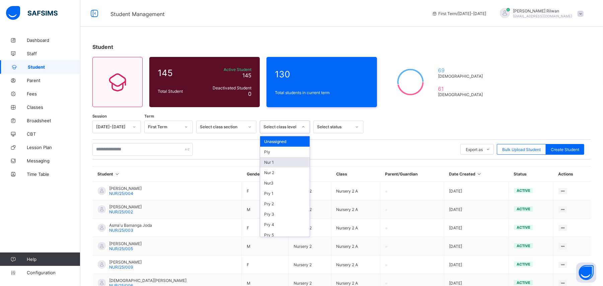
click at [296, 160] on div "Nur 1" at bounding box center [285, 162] width 50 height 10
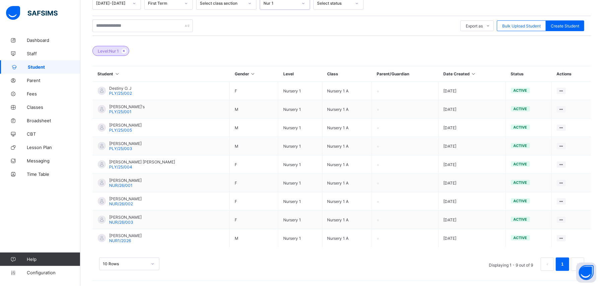
scroll to position [125, 0]
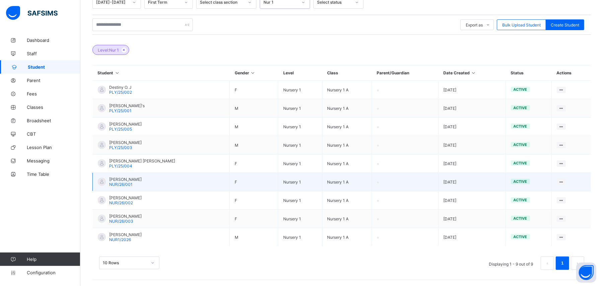
click at [132, 177] on span "[PERSON_NAME]" at bounding box center [125, 179] width 32 height 5
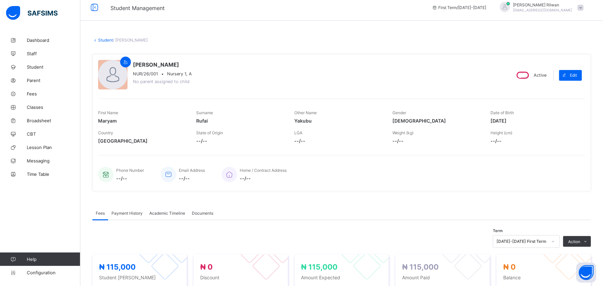
scroll to position [3, 0]
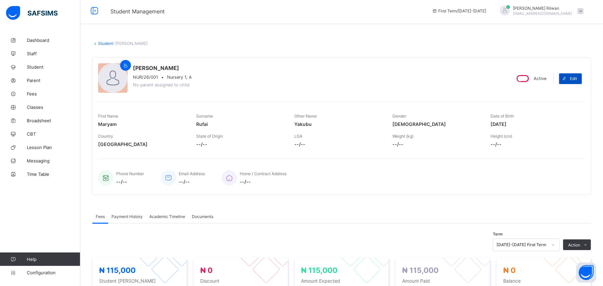
click at [570, 75] on span at bounding box center [564, 78] width 11 height 11
select select "**"
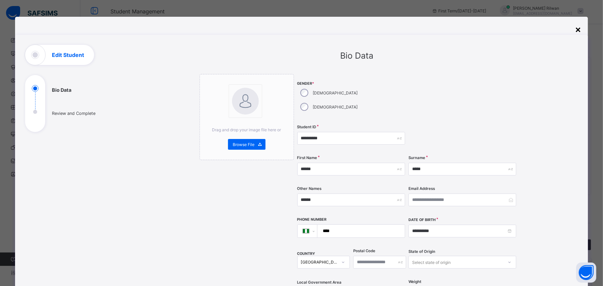
click at [577, 31] on div "×" at bounding box center [578, 28] width 6 height 11
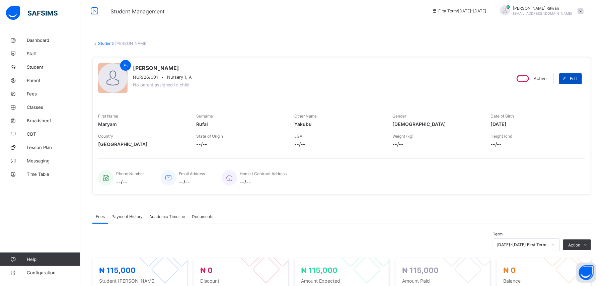
click at [576, 76] on span "Edit" at bounding box center [573, 78] width 7 height 5
select select "**"
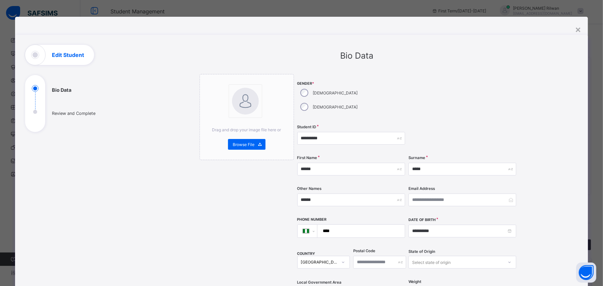
click at [342, 225] on input "****" at bounding box center [360, 231] width 82 height 13
type input "****"
click at [439, 225] on input "**********" at bounding box center [463, 231] width 108 height 13
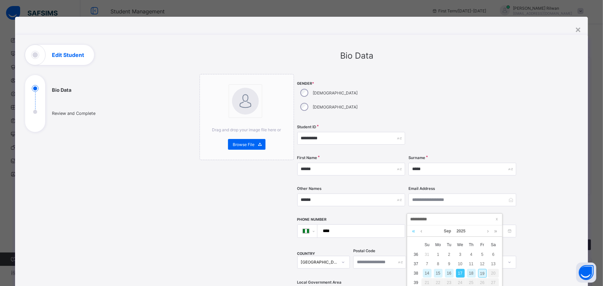
click at [412, 231] on link at bounding box center [414, 230] width 6 height 11
click at [423, 233] on link at bounding box center [421, 230] width 5 height 11
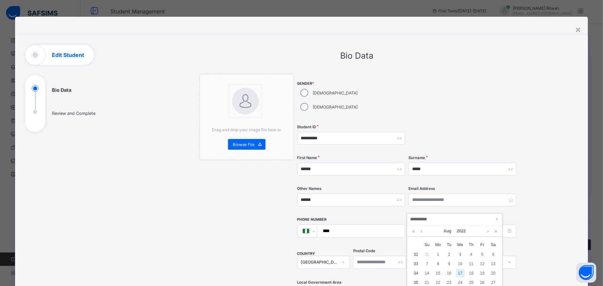
click at [423, 233] on link at bounding box center [421, 230] width 5 height 11
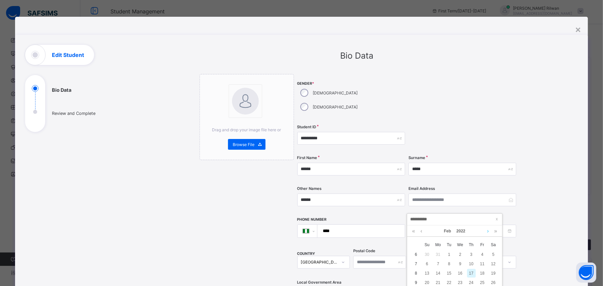
click at [488, 231] on link at bounding box center [488, 230] width 5 height 11
click at [480, 281] on div "25" at bounding box center [482, 282] width 9 height 9
type input "**********"
click at [429, 256] on div "Select state of origin" at bounding box center [463, 262] width 108 height 13
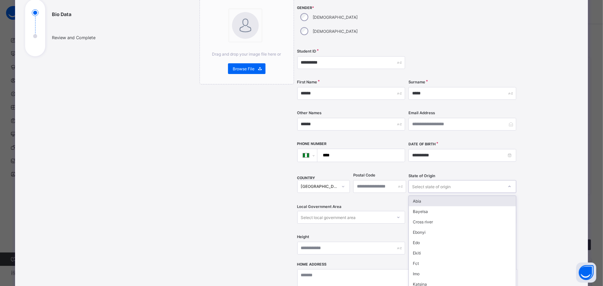
click at [443, 180] on div "Select state of origin" at bounding box center [463, 186] width 108 height 13
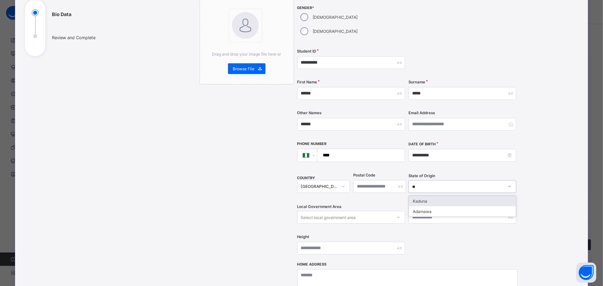
type input "***"
click at [432, 196] on div "Adamawa" at bounding box center [462, 201] width 107 height 10
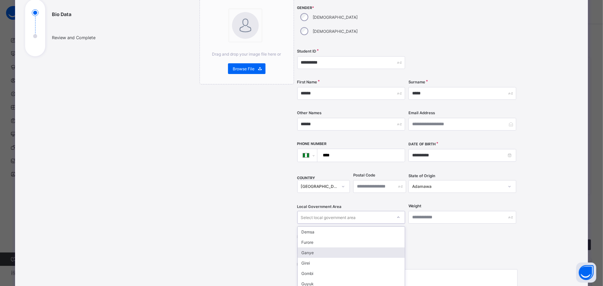
click at [374, 211] on div "option Ganye focused, 3 of 21. 21 results available. Use Up and Down to choose …" at bounding box center [351, 217] width 108 height 13
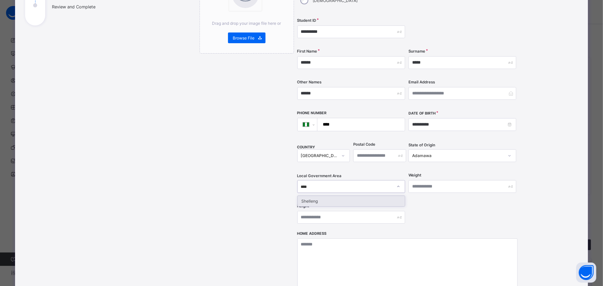
type input "*****"
click at [346, 196] on div "Shelleng" at bounding box center [351, 201] width 108 height 11
click at [344, 196] on div "Shelleng" at bounding box center [351, 201] width 107 height 10
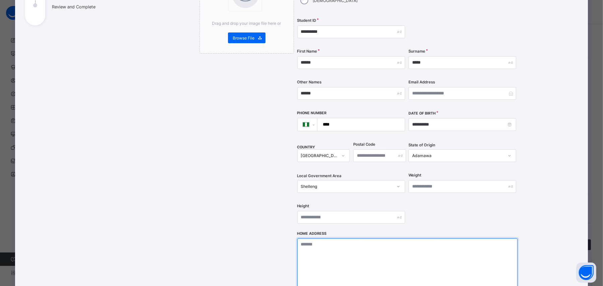
click at [370, 238] on textarea at bounding box center [407, 271] width 220 height 67
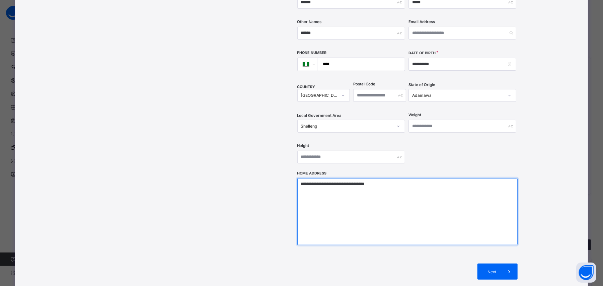
scroll to position [213, 0]
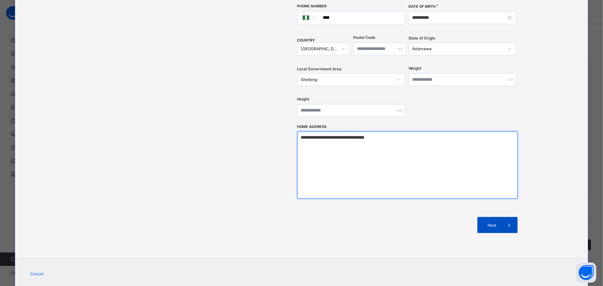
type textarea "**********"
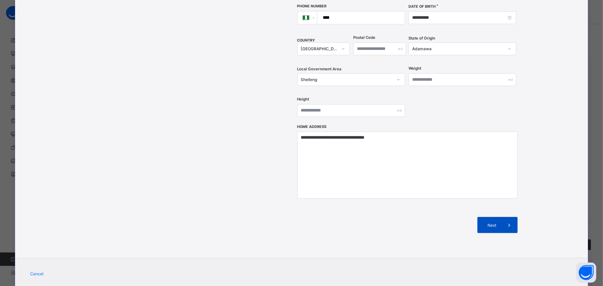
click at [512, 217] on span at bounding box center [510, 225] width 16 height 16
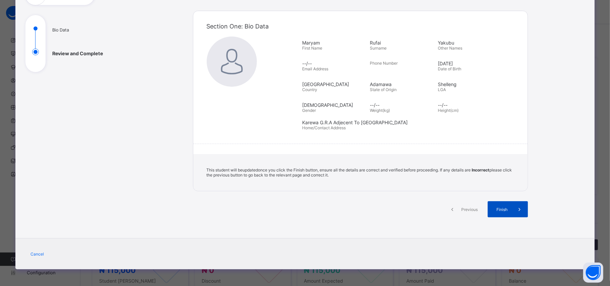
click at [512, 212] on span at bounding box center [520, 209] width 16 height 16
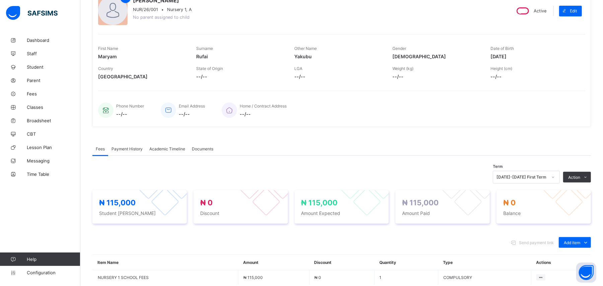
scroll to position [20, 0]
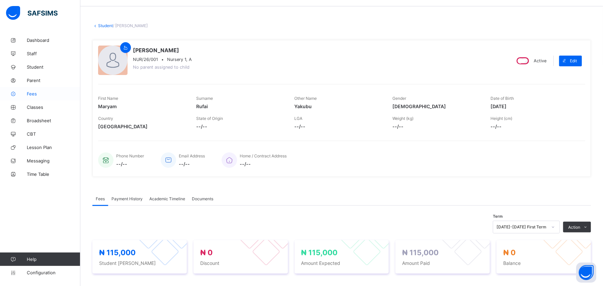
click at [43, 92] on span "Fees" at bounding box center [54, 93] width 54 height 5
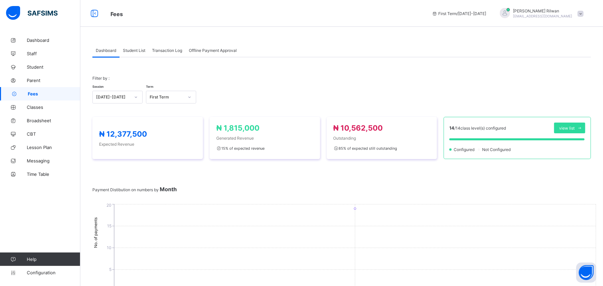
click at [135, 55] on div "Student List" at bounding box center [134, 50] width 29 height 13
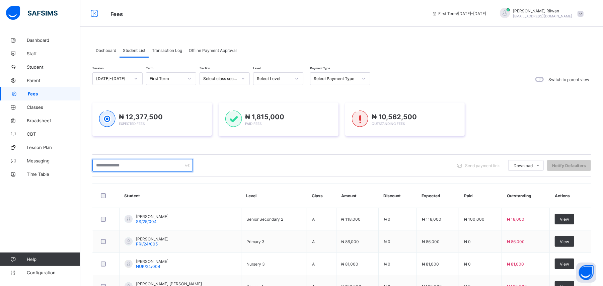
click at [122, 165] on input "text" at bounding box center [142, 165] width 100 height 13
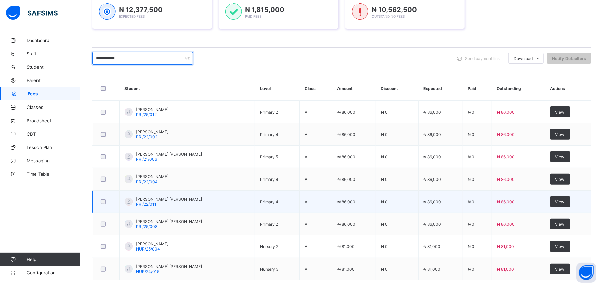
scroll to position [68, 0]
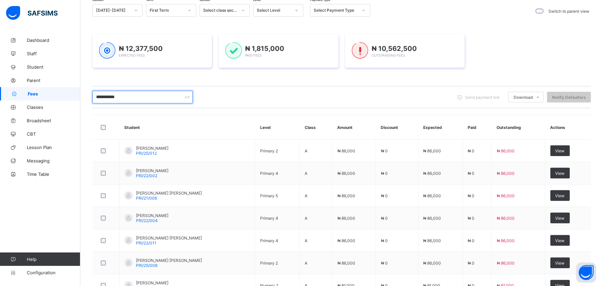
click at [152, 103] on input "**********" at bounding box center [142, 97] width 100 height 13
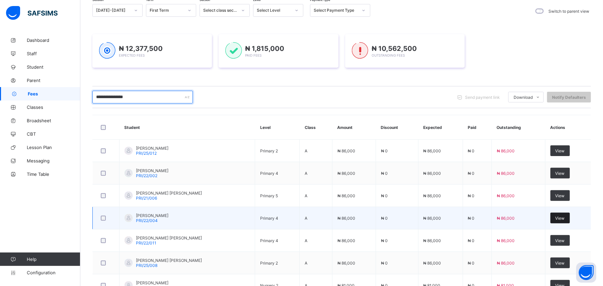
type input "**********"
click at [556, 216] on div "View" at bounding box center [559, 218] width 19 height 11
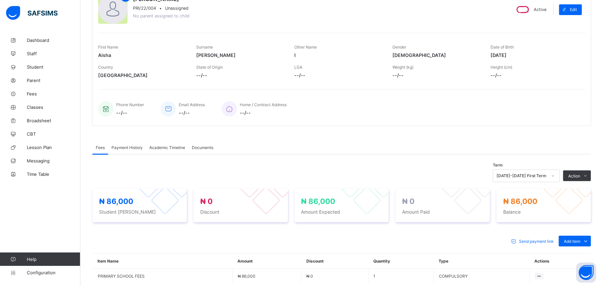
scroll to position [71, 0]
click at [577, 7] on div "Edit" at bounding box center [570, 10] width 23 height 11
select select "**"
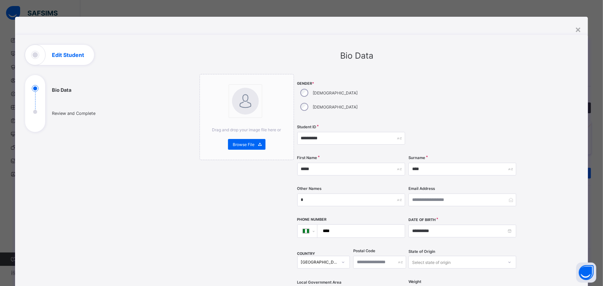
scroll to position [53, 0]
click at [346, 225] on input "****" at bounding box center [360, 231] width 82 height 13
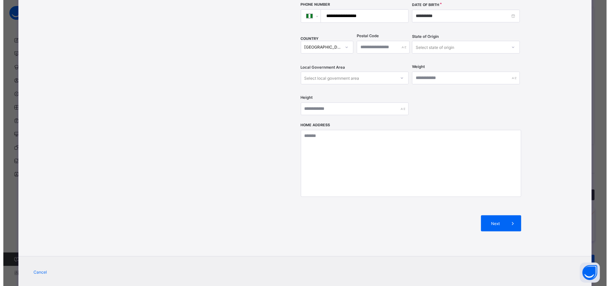
scroll to position [219, 0]
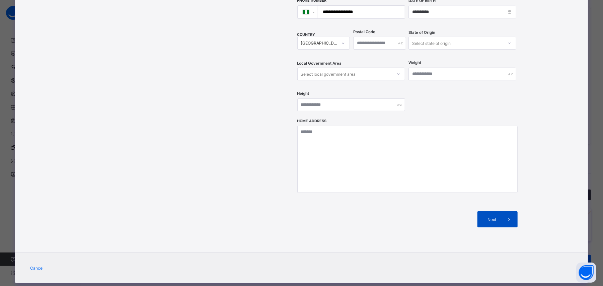
type input "**********"
click at [488, 217] on span "Next" at bounding box center [492, 219] width 19 height 5
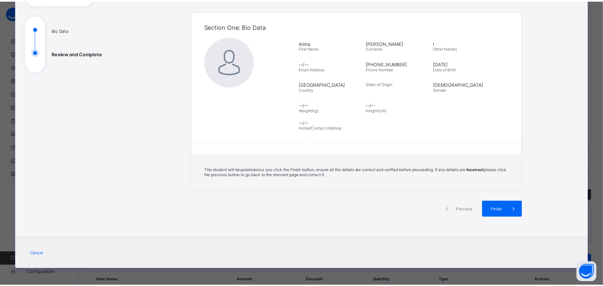
scroll to position [60, 0]
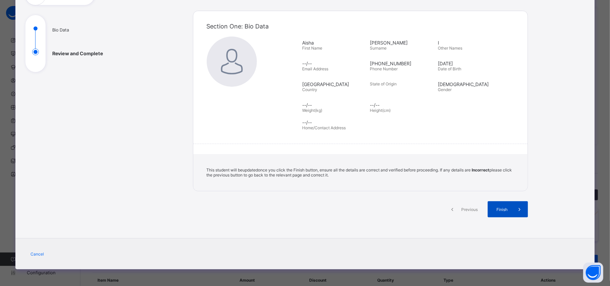
click at [496, 208] on span "Finish" at bounding box center [502, 209] width 19 height 5
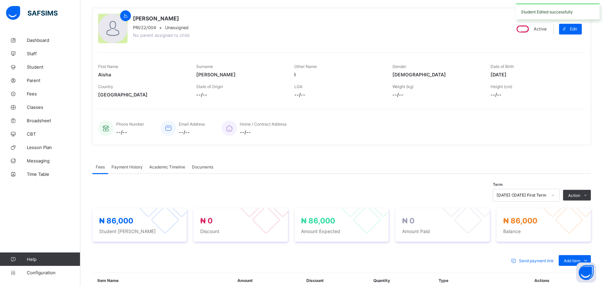
scroll to position [38, 0]
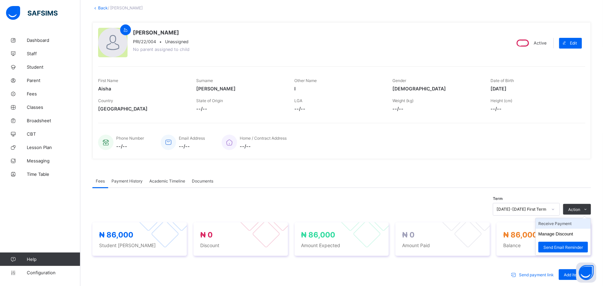
drag, startPoint x: 575, startPoint y: 224, endPoint x: 566, endPoint y: 228, distance: 10.2
click at [566, 228] on li "Receive Payment" at bounding box center [563, 223] width 55 height 10
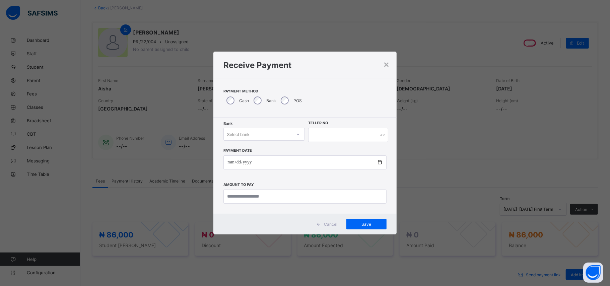
click at [266, 135] on div "Select bank" at bounding box center [258, 134] width 68 height 9
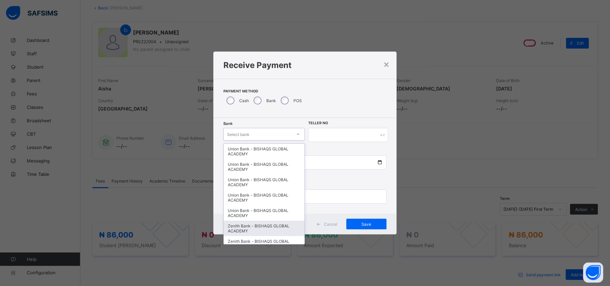
click at [275, 227] on div "Zenith Bank - BISHAQS GLOBAL ACADEMY" at bounding box center [264, 228] width 81 height 15
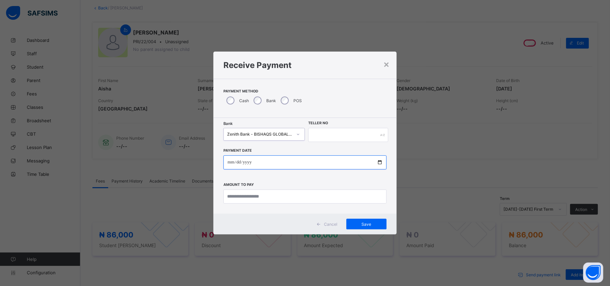
click at [227, 165] on input "date" at bounding box center [304, 162] width 163 height 14
type input "**********"
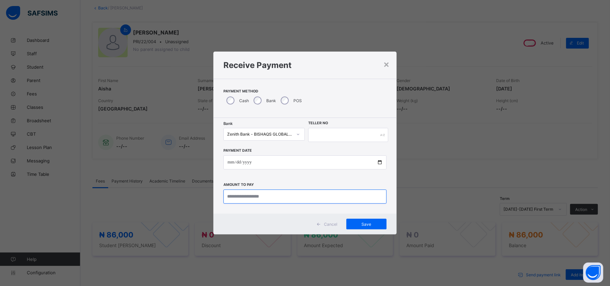
click at [229, 192] on input "currency" at bounding box center [304, 197] width 163 height 14
type input "********"
click at [332, 136] on input "text" at bounding box center [348, 135] width 80 height 14
type input "*"
click at [367, 223] on span "Save" at bounding box center [366, 224] width 30 height 5
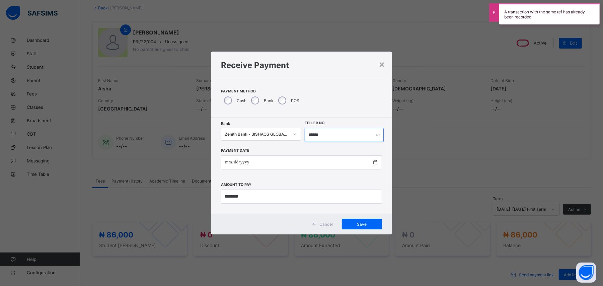
click at [332, 137] on input "******" at bounding box center [344, 135] width 79 height 14
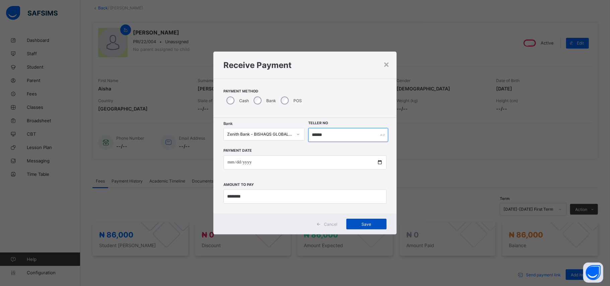
type input "******"
click at [364, 224] on span "Save" at bounding box center [366, 224] width 30 height 5
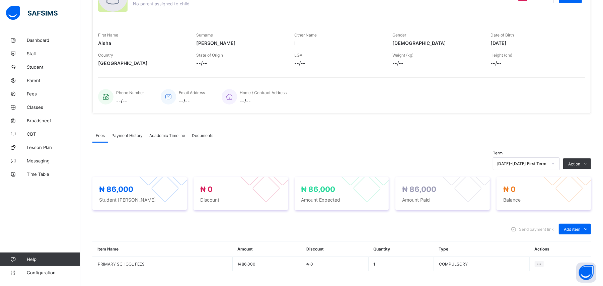
scroll to position [45, 0]
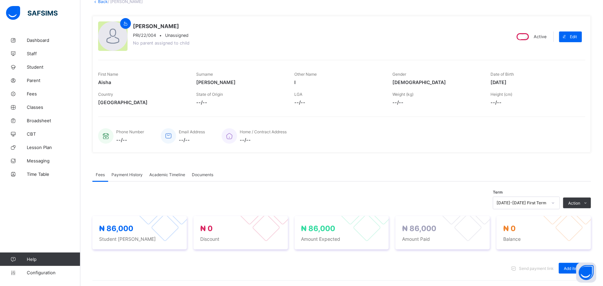
click at [123, 179] on div "Payment History" at bounding box center [127, 174] width 38 height 13
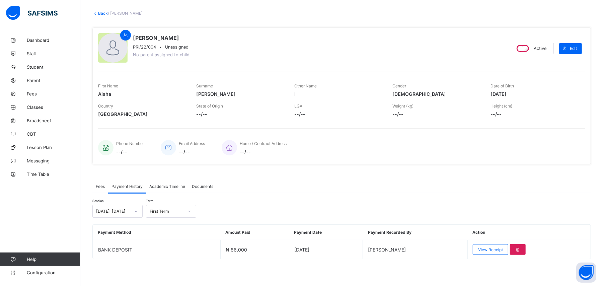
scroll to position [33, 0]
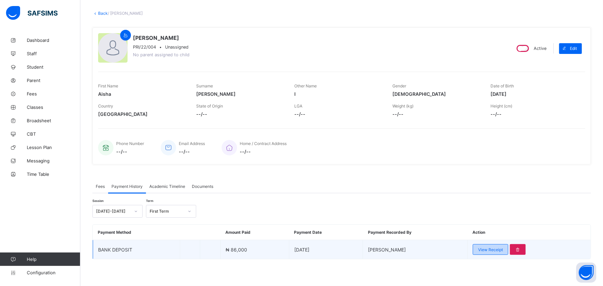
click at [494, 253] on div "View Receipt" at bounding box center [490, 249] width 35 height 11
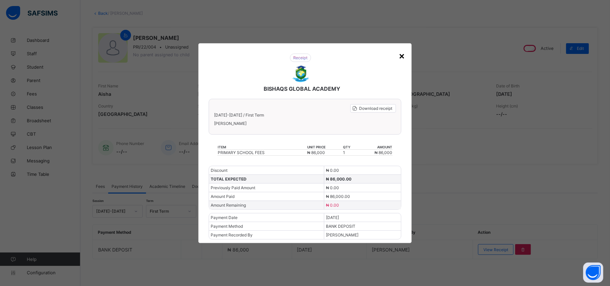
click at [401, 57] on div "×" at bounding box center [401, 55] width 6 height 11
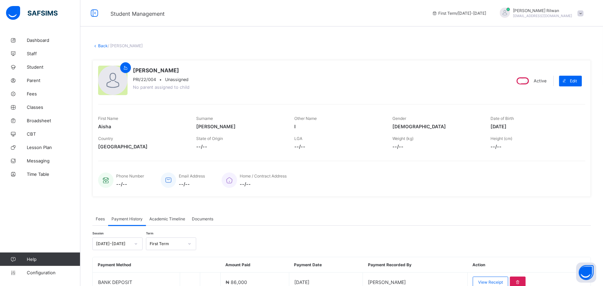
scroll to position [0, 0]
click at [49, 70] on link "Student" at bounding box center [40, 66] width 80 height 13
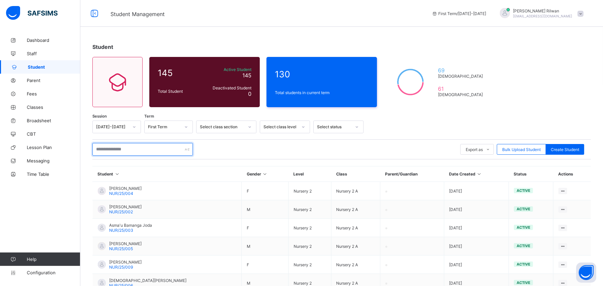
click at [157, 154] on input "text" at bounding box center [142, 149] width 100 height 13
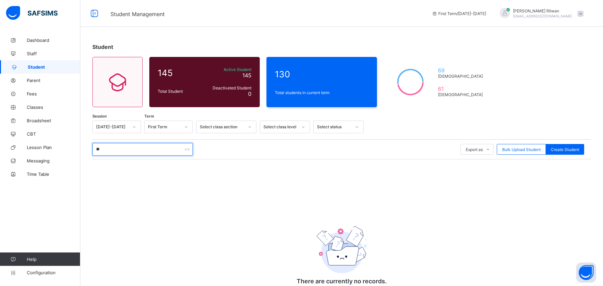
type input "*"
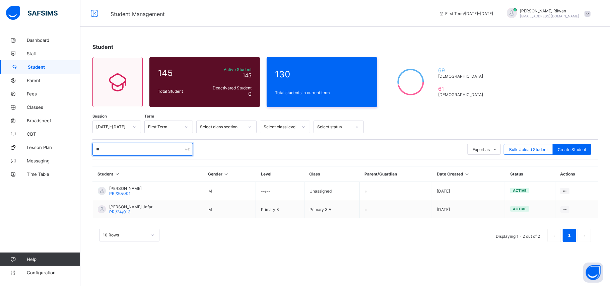
type input "*"
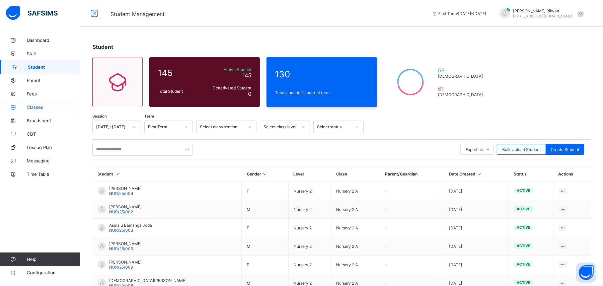
click at [58, 110] on link "Classes" at bounding box center [40, 106] width 80 height 13
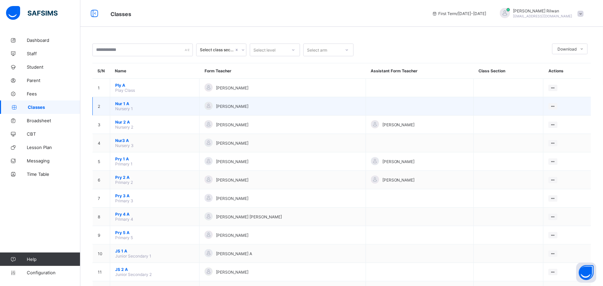
click at [120, 102] on span "Nur 1 A" at bounding box center [154, 103] width 79 height 5
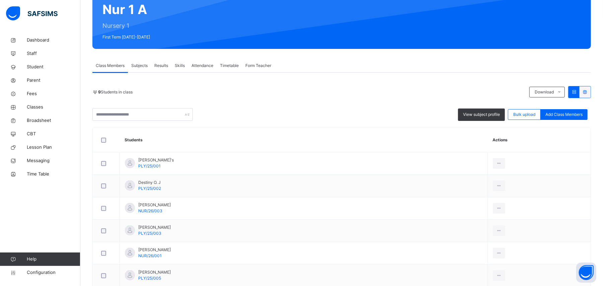
scroll to position [164, 0]
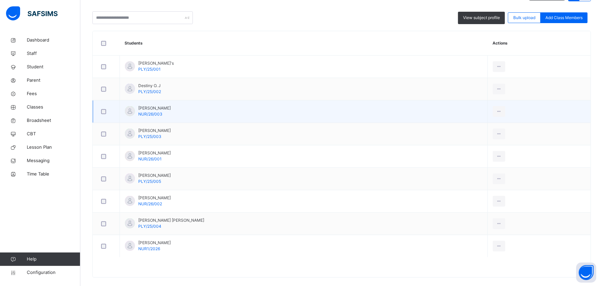
click at [198, 113] on td "[PERSON_NAME] [PERSON_NAME]/26/003" at bounding box center [304, 111] width 368 height 22
click at [157, 110] on span "[PERSON_NAME]" at bounding box center [154, 108] width 32 height 6
click at [145, 116] on span "NUR/26/003" at bounding box center [150, 114] width 24 height 5
click at [144, 113] on span "NUR/26/003" at bounding box center [150, 114] width 24 height 5
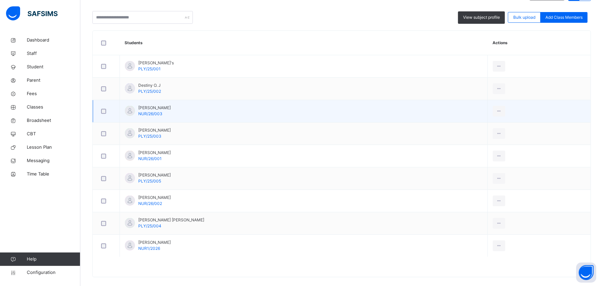
scroll to position [173, 0]
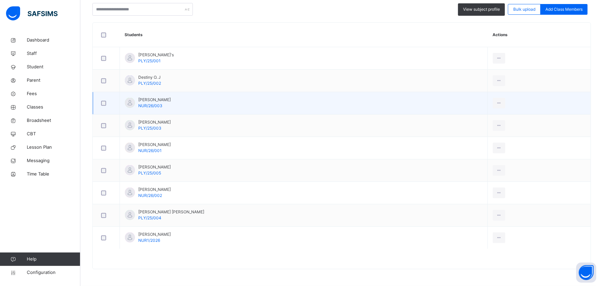
click at [143, 106] on span "NUR/26/003" at bounding box center [150, 105] width 24 height 5
click at [140, 101] on span "[PERSON_NAME]" at bounding box center [154, 100] width 32 height 6
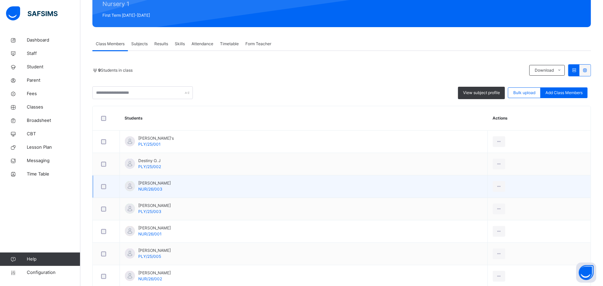
scroll to position [72, 0]
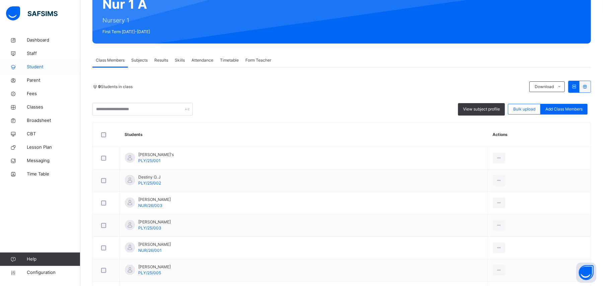
click at [46, 71] on link "Student" at bounding box center [40, 66] width 80 height 13
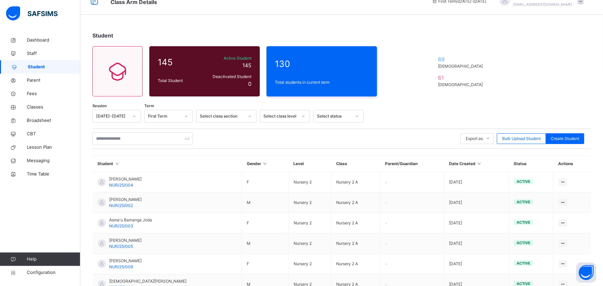
scroll to position [72, 0]
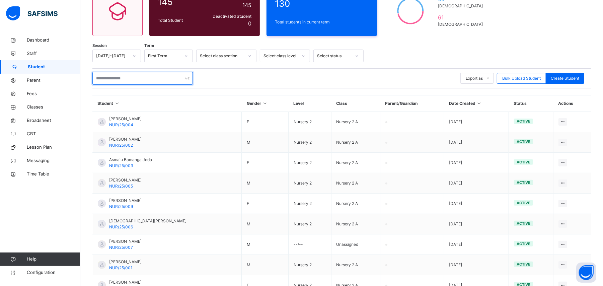
click at [117, 78] on input "text" at bounding box center [142, 78] width 100 height 13
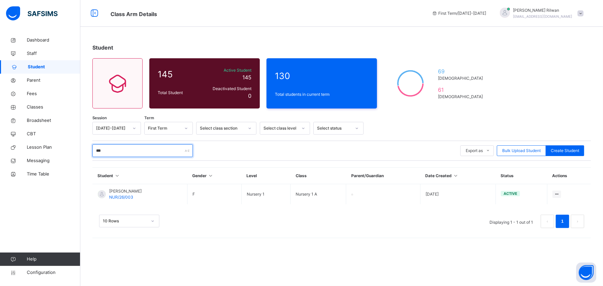
scroll to position [0, 0]
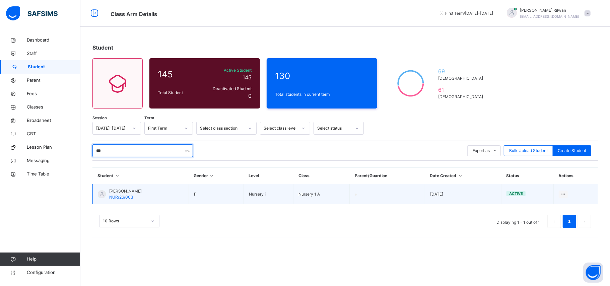
type input "***"
click at [162, 191] on td "[PERSON_NAME] [PERSON_NAME]/26/003" at bounding box center [141, 194] width 96 height 20
click at [142, 192] on span "[PERSON_NAME]" at bounding box center [125, 191] width 32 height 6
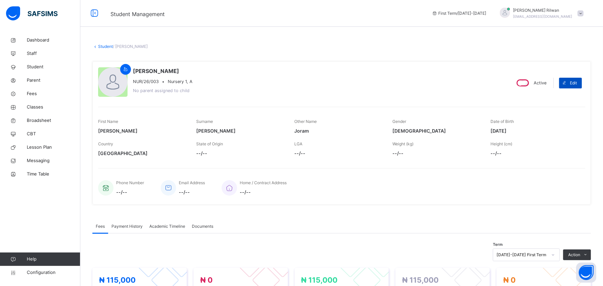
click at [582, 83] on div "Edit" at bounding box center [570, 83] width 23 height 11
select select "**"
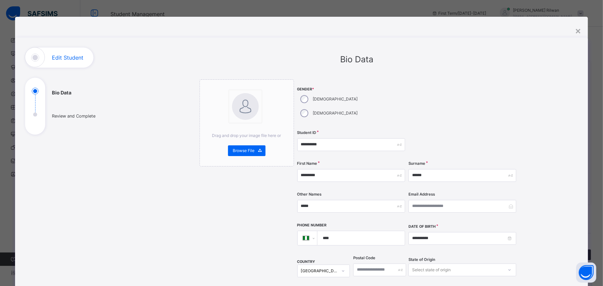
click at [364, 231] on input "****" at bounding box center [360, 238] width 82 height 14
type input "**********"
click at [427, 232] on input "**********" at bounding box center [463, 238] width 108 height 13
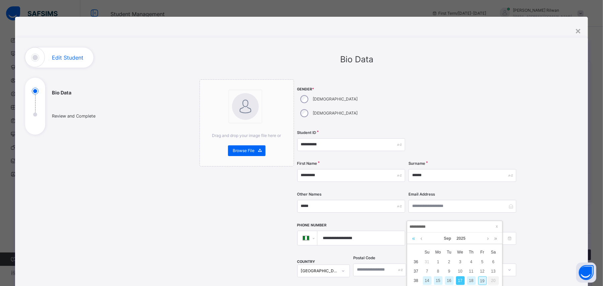
click at [413, 236] on link at bounding box center [414, 238] width 6 height 11
click at [413, 235] on link at bounding box center [414, 238] width 6 height 11
click at [487, 238] on link at bounding box center [488, 238] width 5 height 11
click at [484, 280] on div "14" at bounding box center [482, 280] width 9 height 9
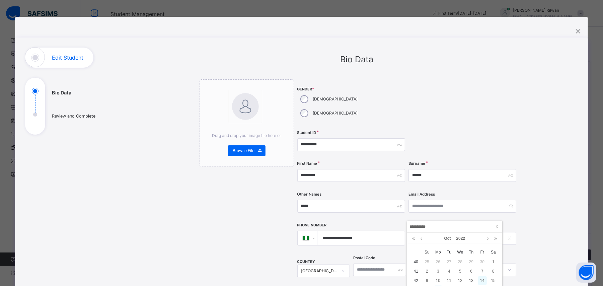
type input "**********"
click at [425, 264] on div "Select state of origin" at bounding box center [463, 270] width 108 height 13
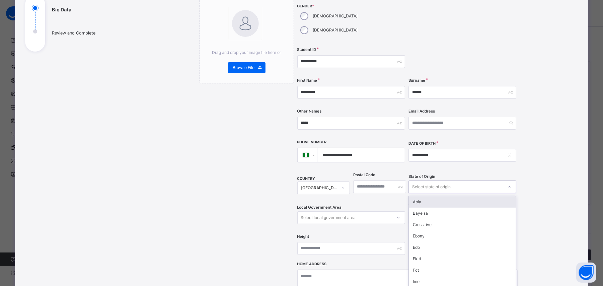
click at [428, 180] on div "Select state of origin" at bounding box center [463, 186] width 108 height 13
click at [428, 180] on div "Select state of origin" at bounding box center [431, 186] width 39 height 13
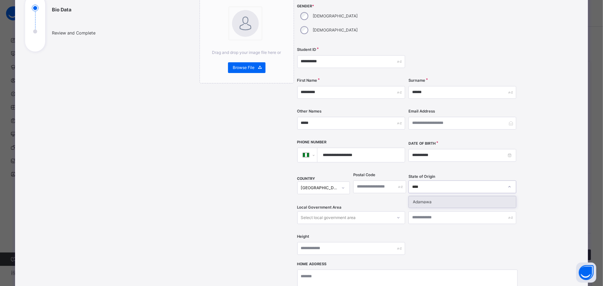
type input "*****"
click at [429, 196] on div "Adamawa" at bounding box center [462, 201] width 107 height 11
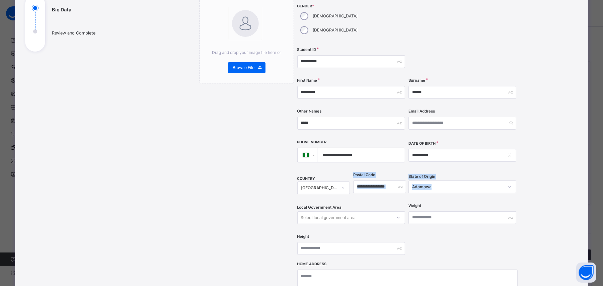
drag, startPoint x: 429, startPoint y: 185, endPoint x: 345, endPoint y: 187, distance: 84.4
click at [345, 187] on div "**********" at bounding box center [407, 129] width 220 height 266
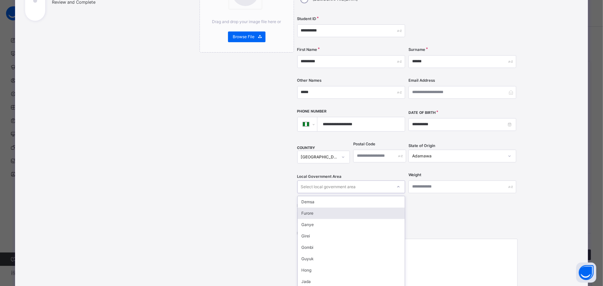
drag, startPoint x: 335, startPoint y: 199, endPoint x: 322, endPoint y: 188, distance: 16.9
click at [322, 196] on div "Demsa" at bounding box center [351, 201] width 107 height 11
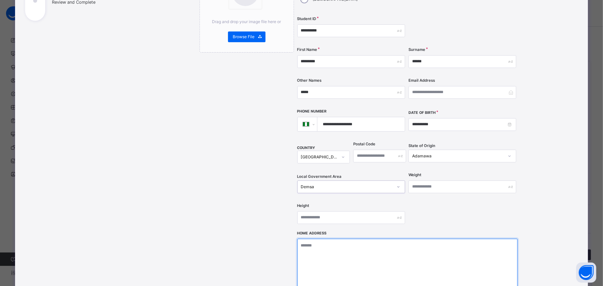
click at [356, 239] on textarea at bounding box center [407, 272] width 220 height 67
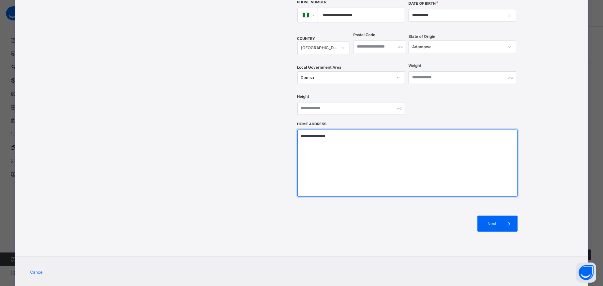
scroll to position [227, 0]
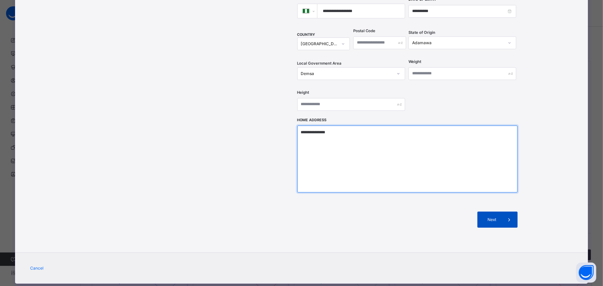
type textarea "**********"
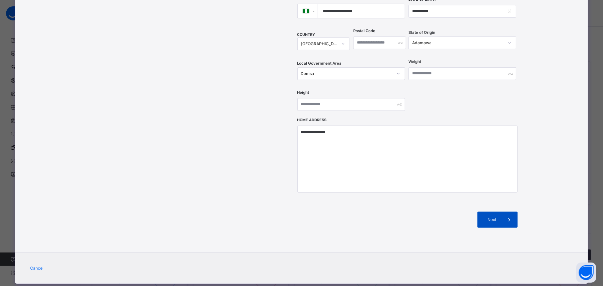
click at [486, 217] on span "Next" at bounding box center [492, 220] width 19 height 6
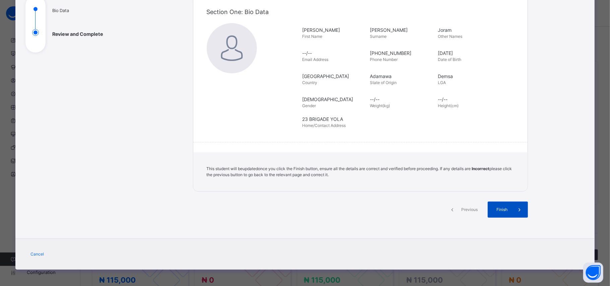
drag, startPoint x: 496, startPoint y: 208, endPoint x: 502, endPoint y: 205, distance: 6.7
click at [502, 206] on div "Finish" at bounding box center [508, 210] width 40 height 16
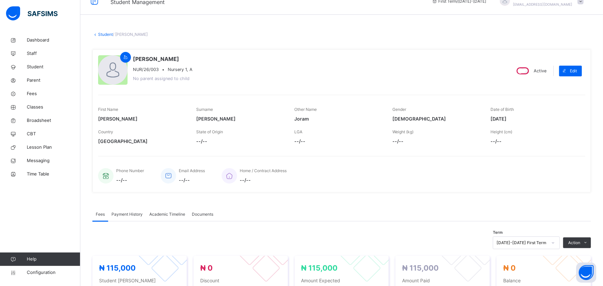
scroll to position [0, 0]
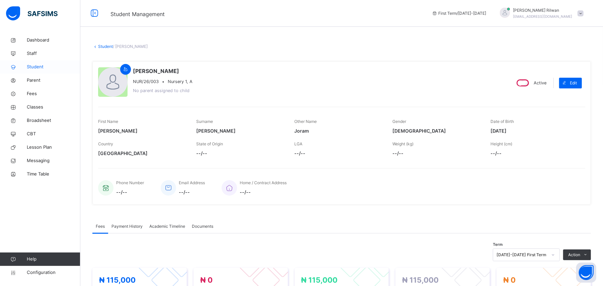
click at [63, 70] on span "Student" at bounding box center [54, 67] width 54 height 7
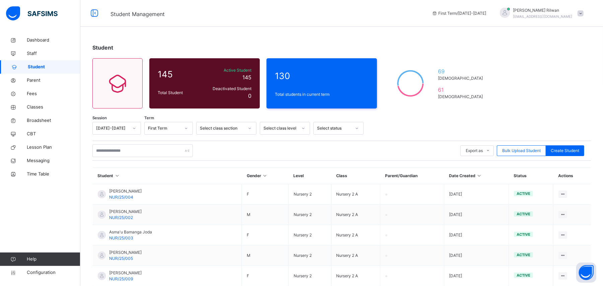
click at [301, 126] on icon at bounding box center [303, 128] width 4 height 7
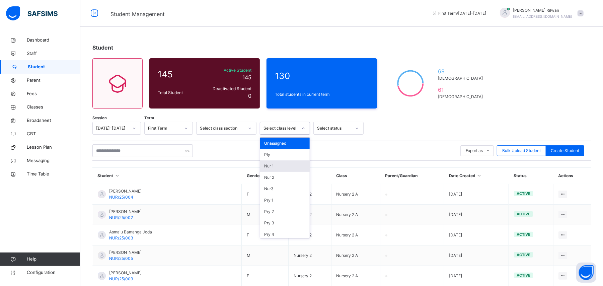
click at [295, 169] on div "Nur 1" at bounding box center [285, 165] width 50 height 11
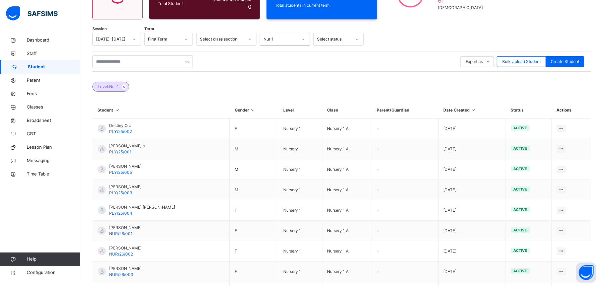
scroll to position [147, 0]
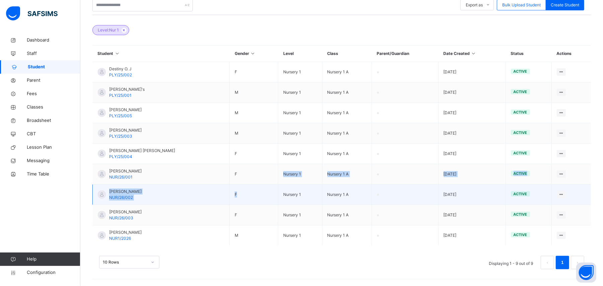
drag, startPoint x: 228, startPoint y: 183, endPoint x: 232, endPoint y: 191, distance: 8.7
click at [232, 191] on tbody "Destiny O. J PLY/25/002 F Nursery 1 Nursery 1 A [DATE] active View Profile Edit…" at bounding box center [342, 154] width 499 height 184
click at [128, 187] on td "[PERSON_NAME] [PERSON_NAME]/26/002" at bounding box center [161, 194] width 137 height 20
click at [123, 193] on span "[PERSON_NAME]" at bounding box center [125, 192] width 32 height 6
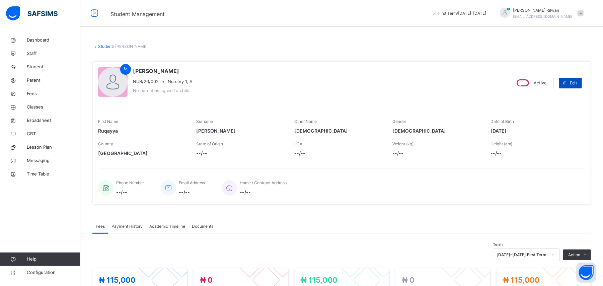
click at [567, 81] on icon at bounding box center [564, 82] width 5 height 5
select select "**"
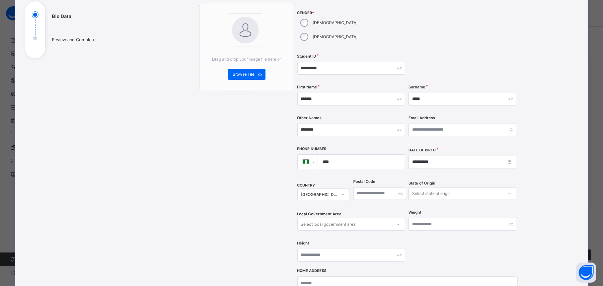
scroll to position [86, 0]
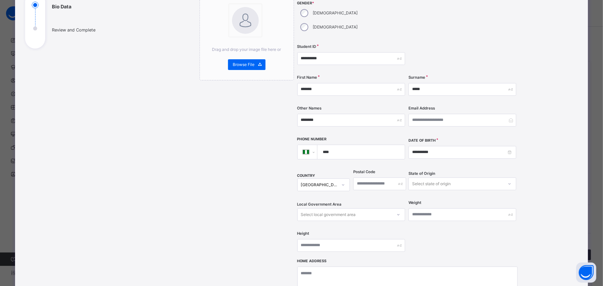
click at [353, 145] on input "****" at bounding box center [360, 152] width 82 height 14
type input "**********"
click at [327, 182] on div "[GEOGRAPHIC_DATA]" at bounding box center [319, 185] width 37 height 6
click at [426, 146] on input "**********" at bounding box center [463, 152] width 108 height 13
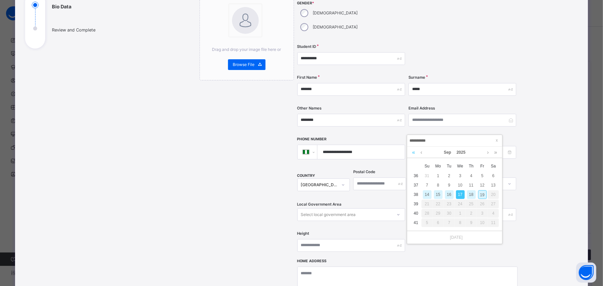
click at [411, 155] on link at bounding box center [414, 152] width 6 height 11
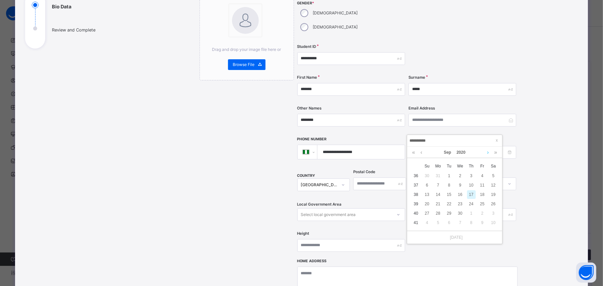
click at [486, 153] on link at bounding box center [488, 152] width 5 height 11
click at [438, 213] on div "26" at bounding box center [438, 213] width 9 height 9
type input "**********"
click at [430, 177] on div "Select state of origin" at bounding box center [431, 183] width 39 height 13
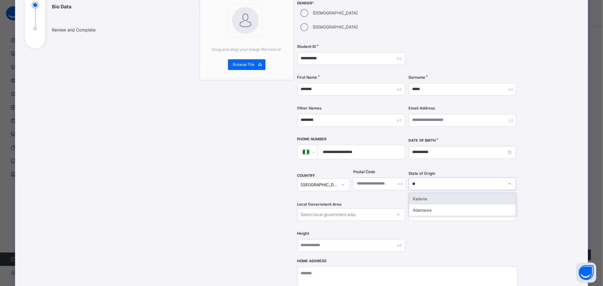
type input "***"
click at [429, 193] on div "Adamawa" at bounding box center [462, 198] width 107 height 11
click at [368, 208] on div "Select local government area" at bounding box center [351, 214] width 108 height 13
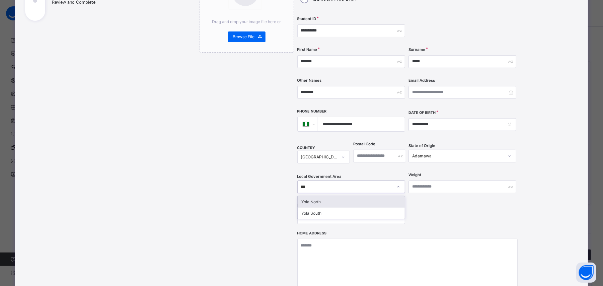
type input "****"
click at [358, 196] on div "Yola North" at bounding box center [351, 201] width 107 height 11
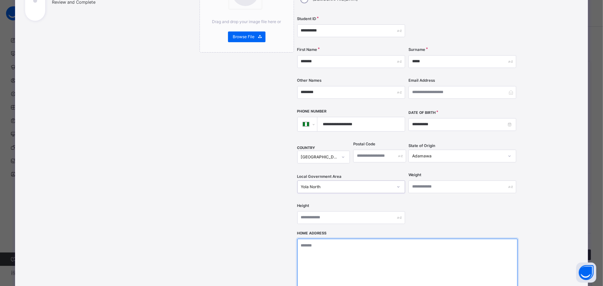
click at [342, 239] on textarea at bounding box center [407, 272] width 220 height 67
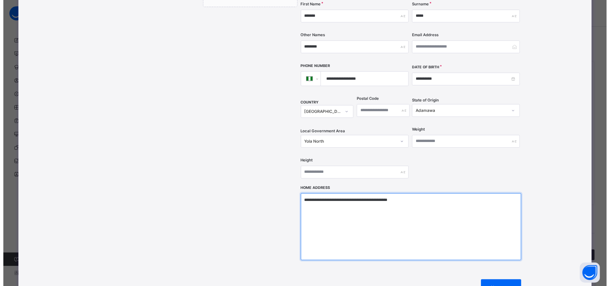
scroll to position [212, 0]
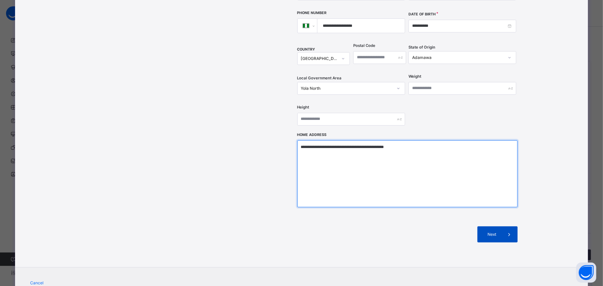
type textarea "**********"
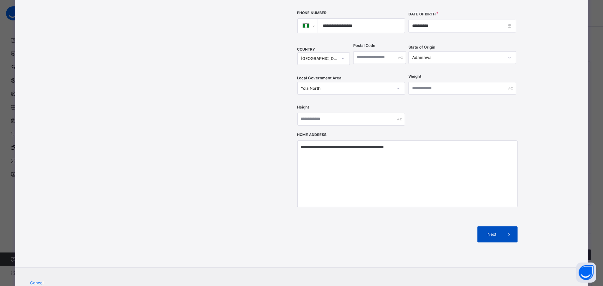
click at [502, 226] on span at bounding box center [510, 234] width 16 height 16
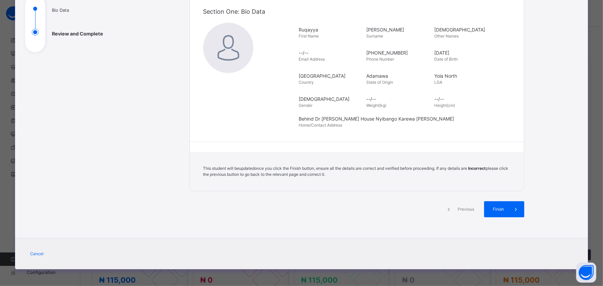
scroll to position [82, 0]
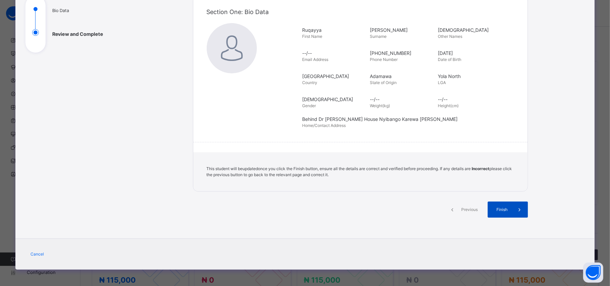
click at [500, 208] on span "Finish" at bounding box center [502, 210] width 19 height 6
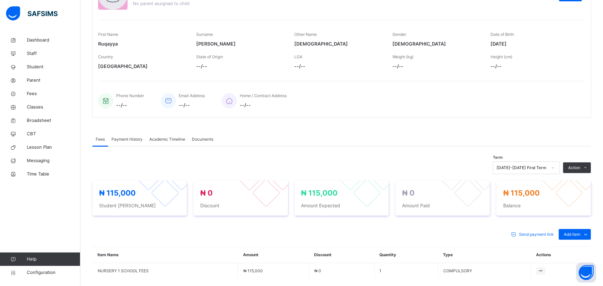
scroll to position [151, 0]
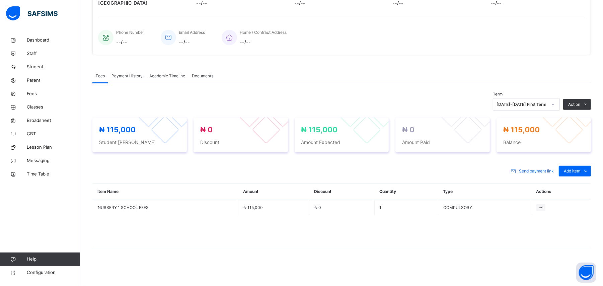
click at [502, 197] on th "Type" at bounding box center [484, 191] width 93 height 16
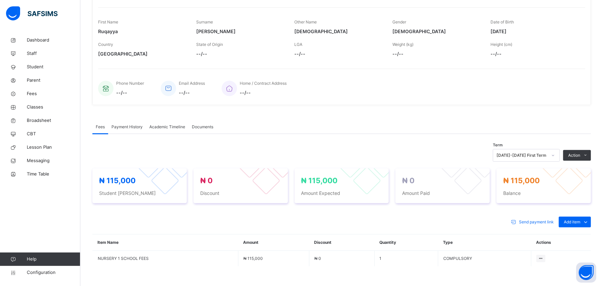
scroll to position [0, 0]
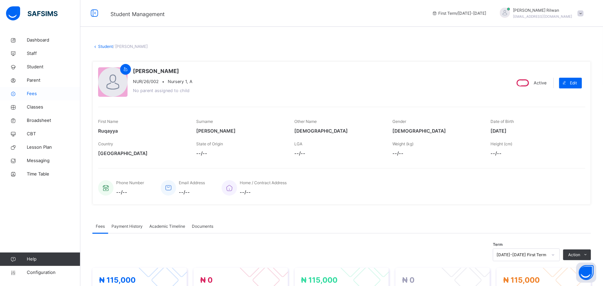
click at [40, 95] on span "Fees" at bounding box center [54, 93] width 54 height 7
